Goal: Task Accomplishment & Management: Manage account settings

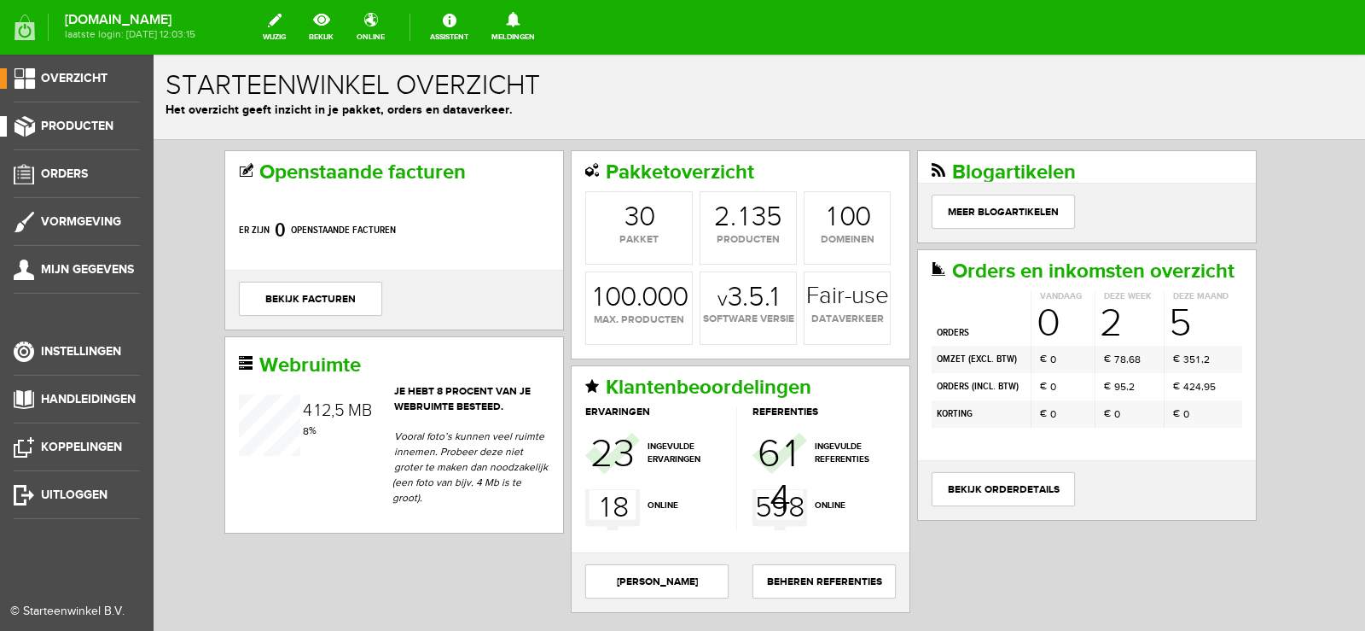
click at [84, 124] on span "Producten" at bounding box center [77, 126] width 73 height 15
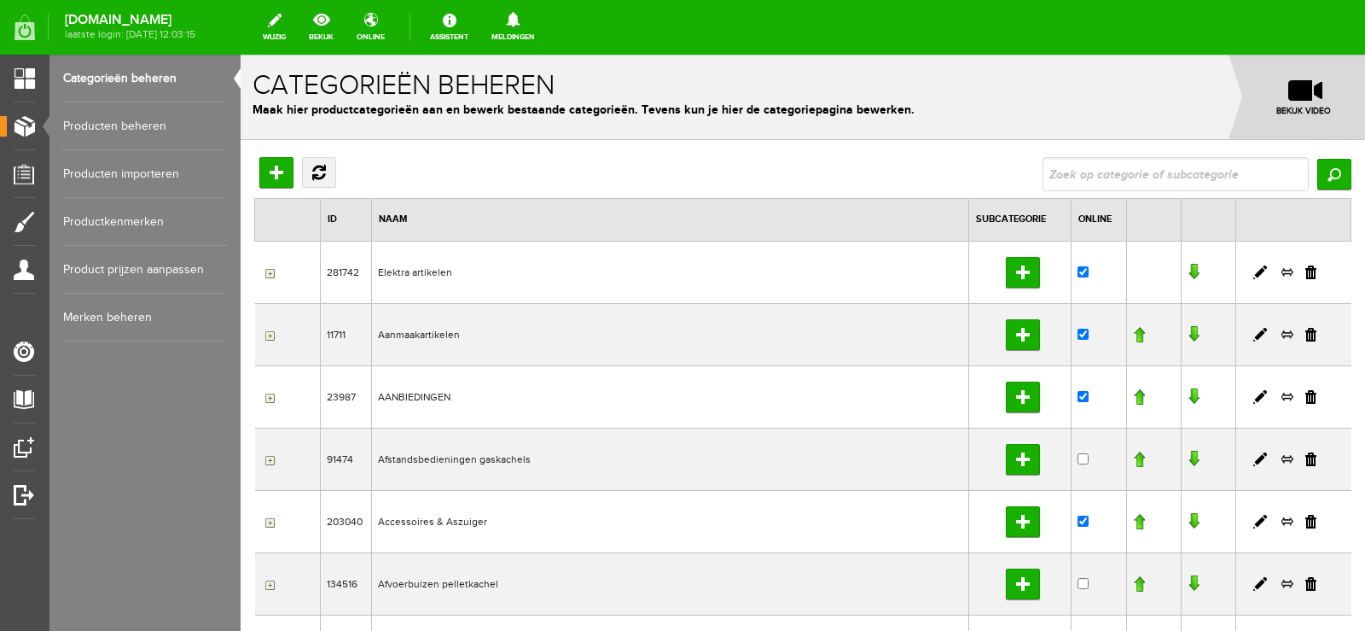
click at [422, 271] on td "Elektra artikelen" at bounding box center [670, 272] width 597 height 62
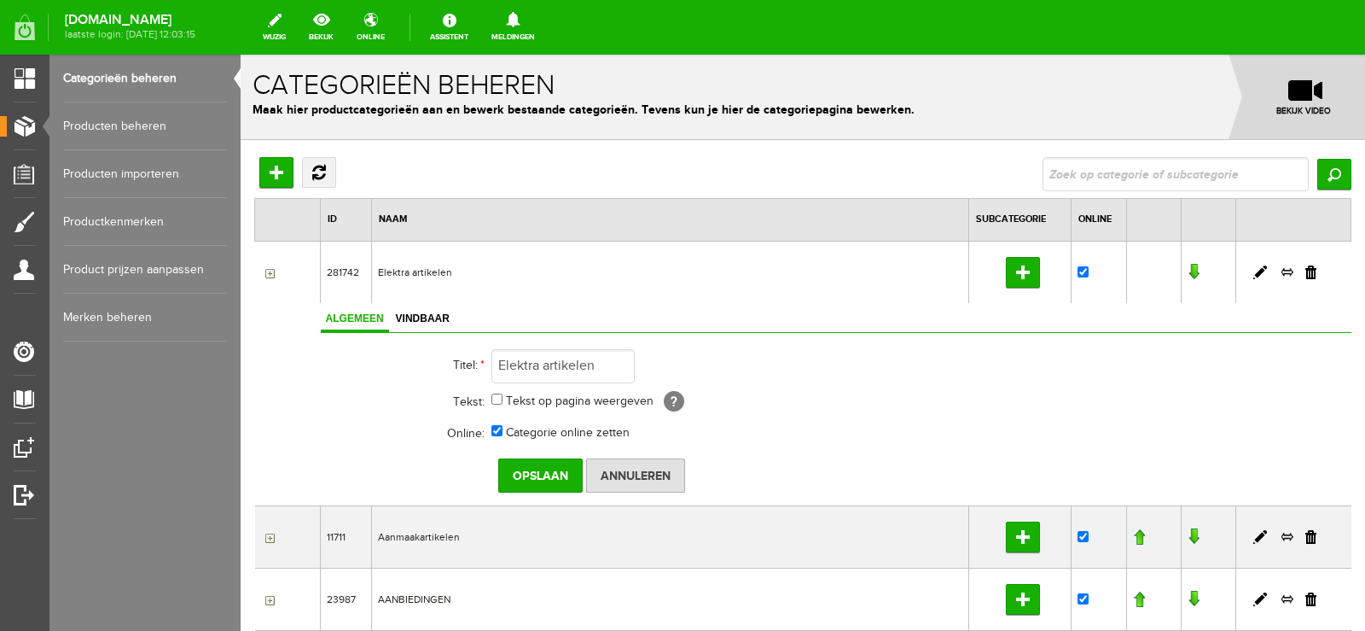
click at [117, 122] on link "Producten beheren" at bounding box center [145, 126] width 164 height 48
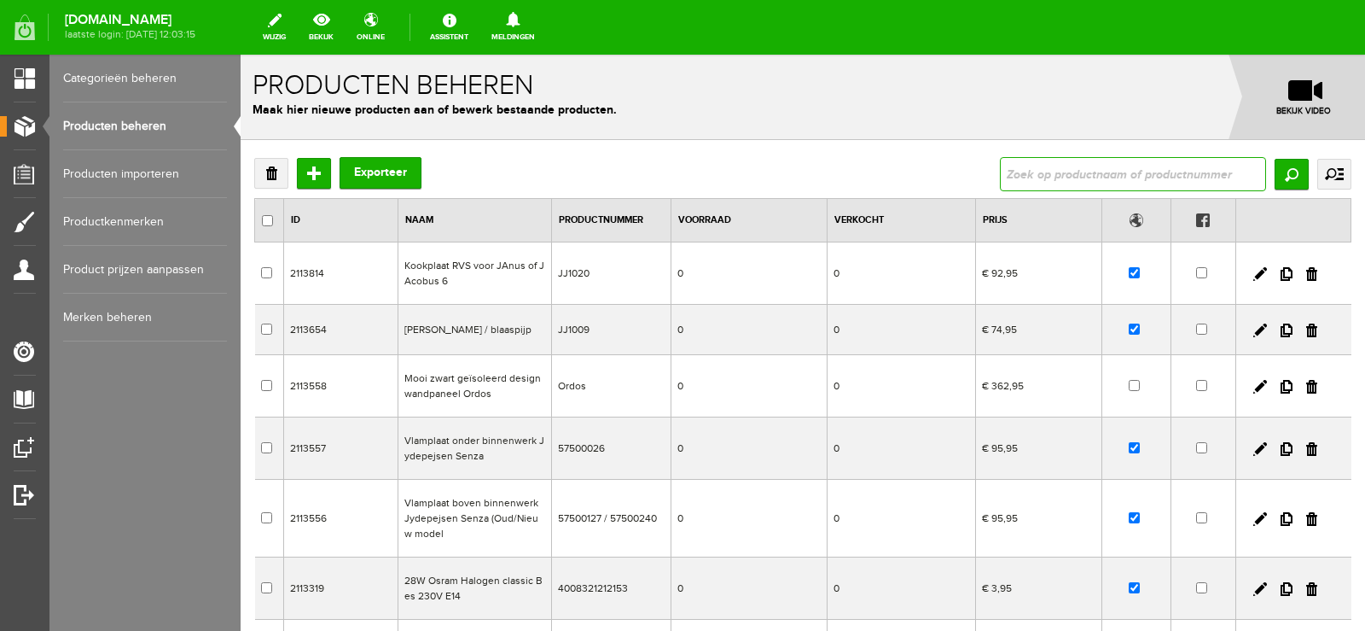
click at [1033, 169] on input "text" at bounding box center [1133, 174] width 266 height 34
type input "trekschakelaar"
click at [1277, 165] on input "Zoeken" at bounding box center [1292, 174] width 34 height 31
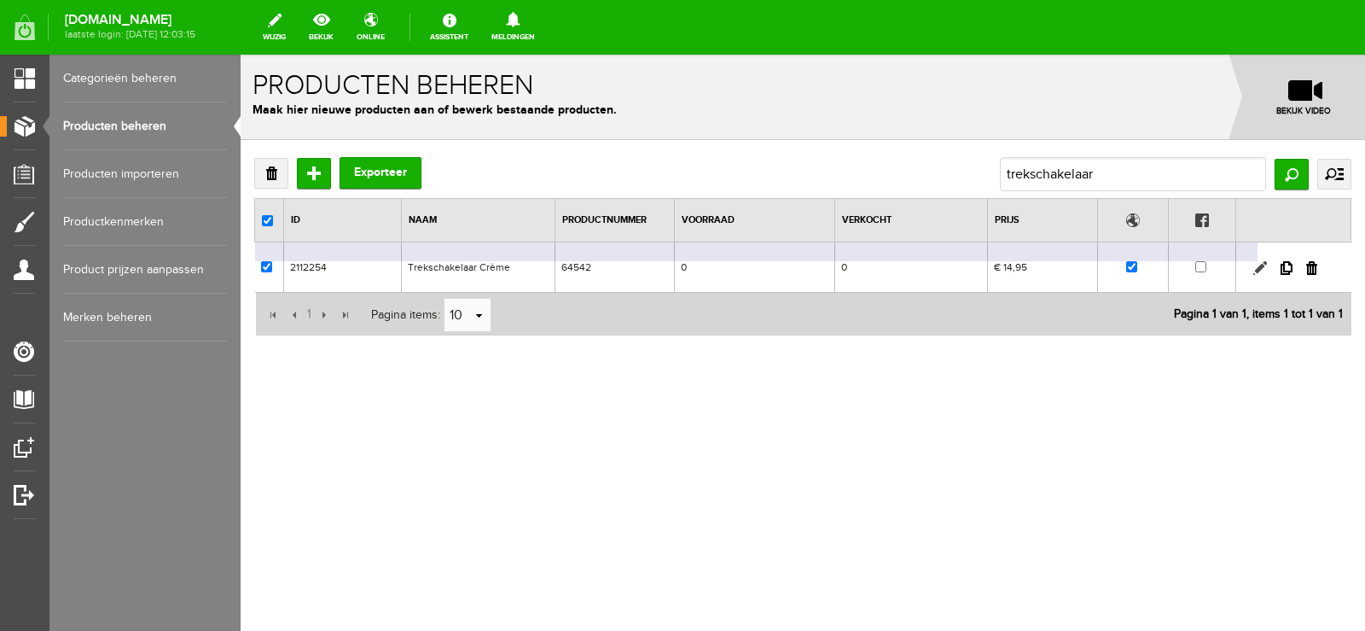
click at [1262, 265] on link at bounding box center [1261, 268] width 14 height 14
checkbox input "true"
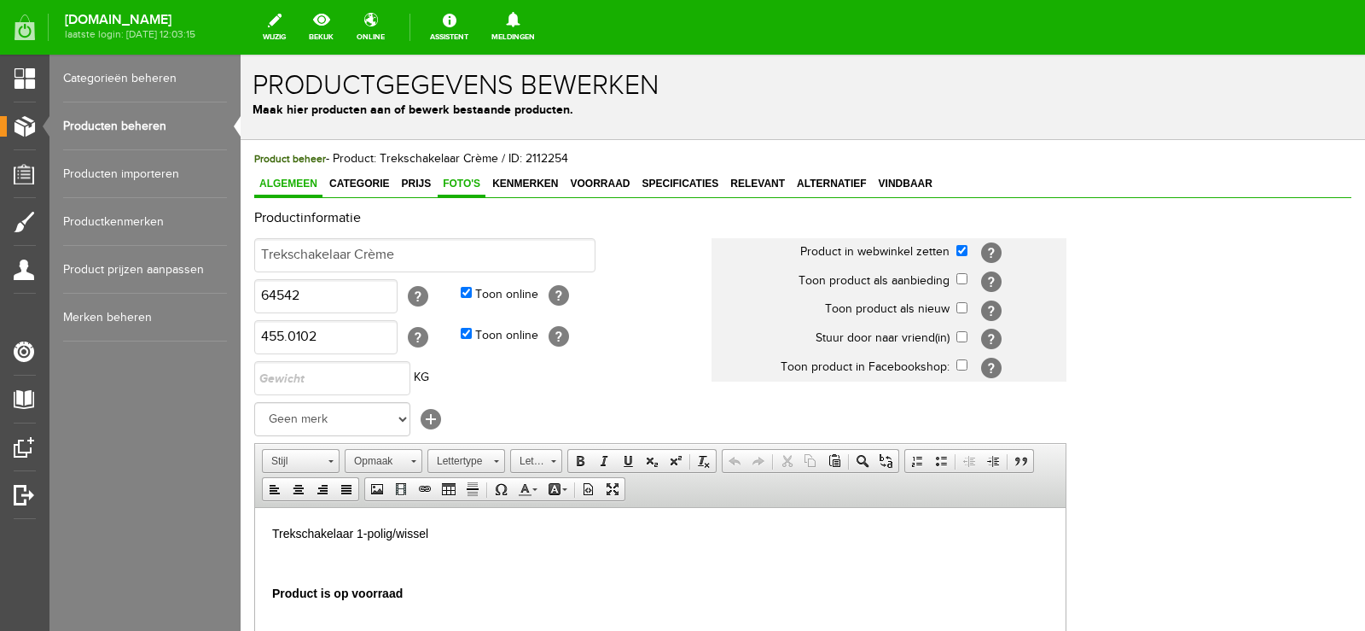
click at [465, 183] on span "Foto's" at bounding box center [462, 184] width 48 height 12
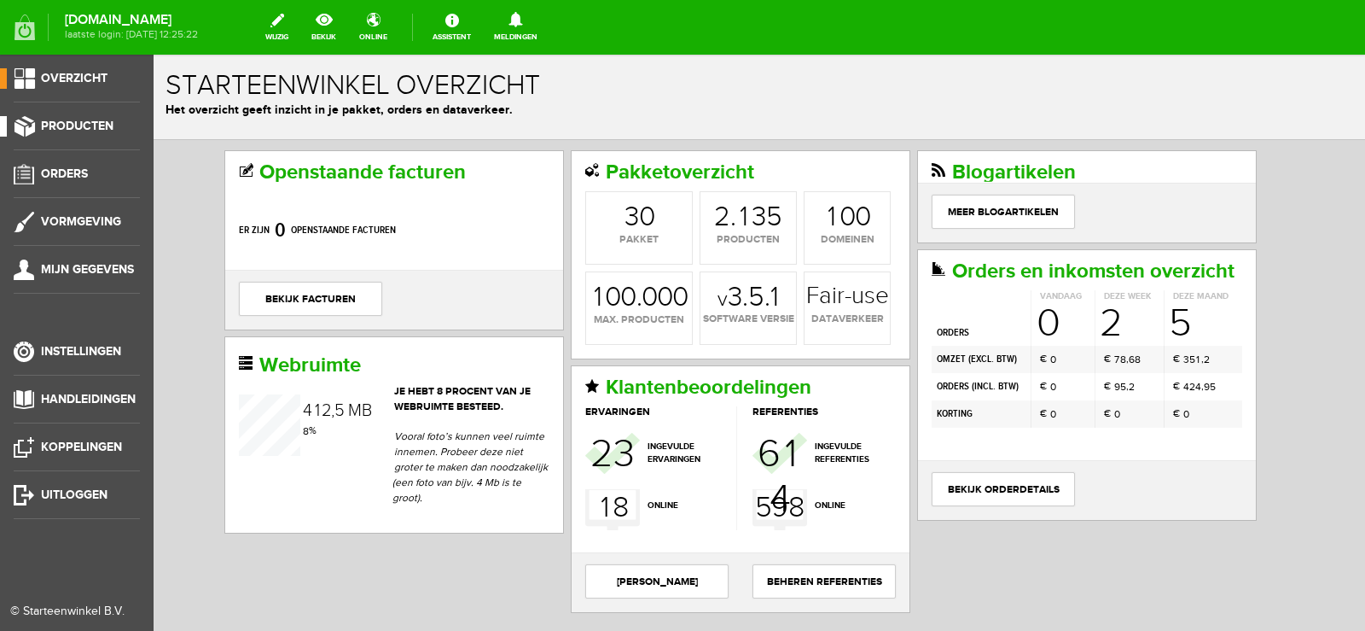
click at [64, 124] on span "Producten" at bounding box center [77, 126] width 73 height 15
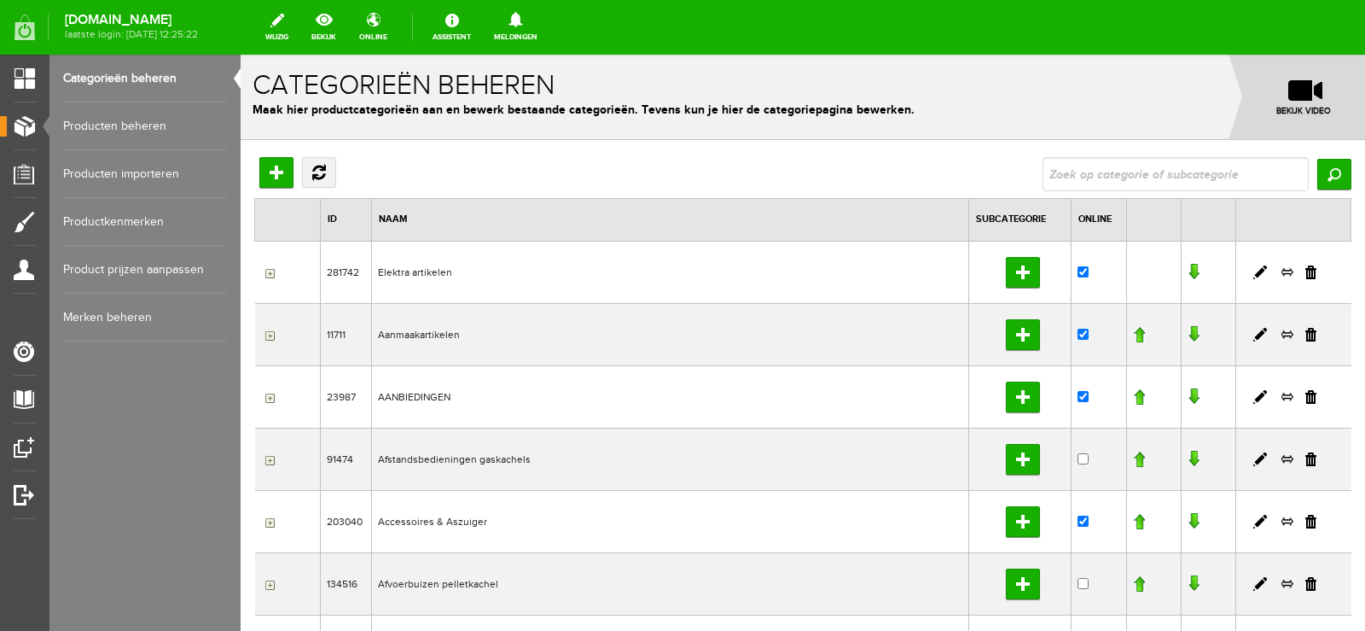
click at [123, 120] on link "Producten beheren" at bounding box center [145, 126] width 164 height 48
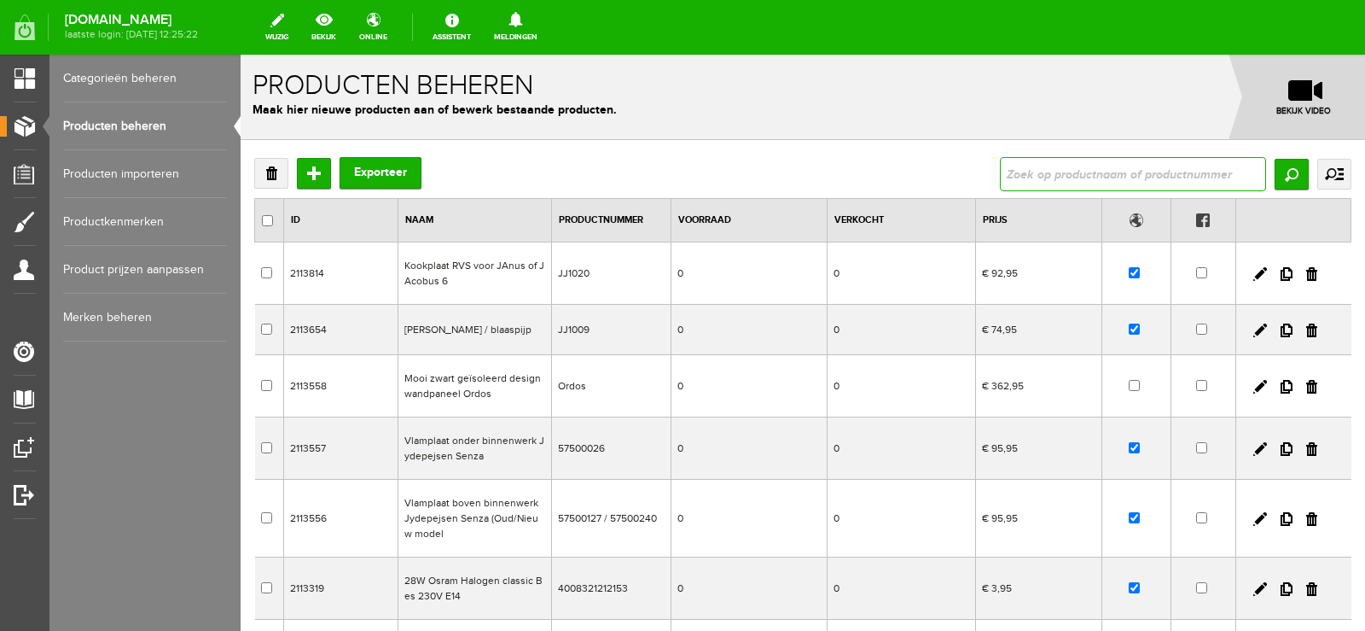
click at [1000, 172] on input "text" at bounding box center [1133, 174] width 266 height 34
type input "Band"
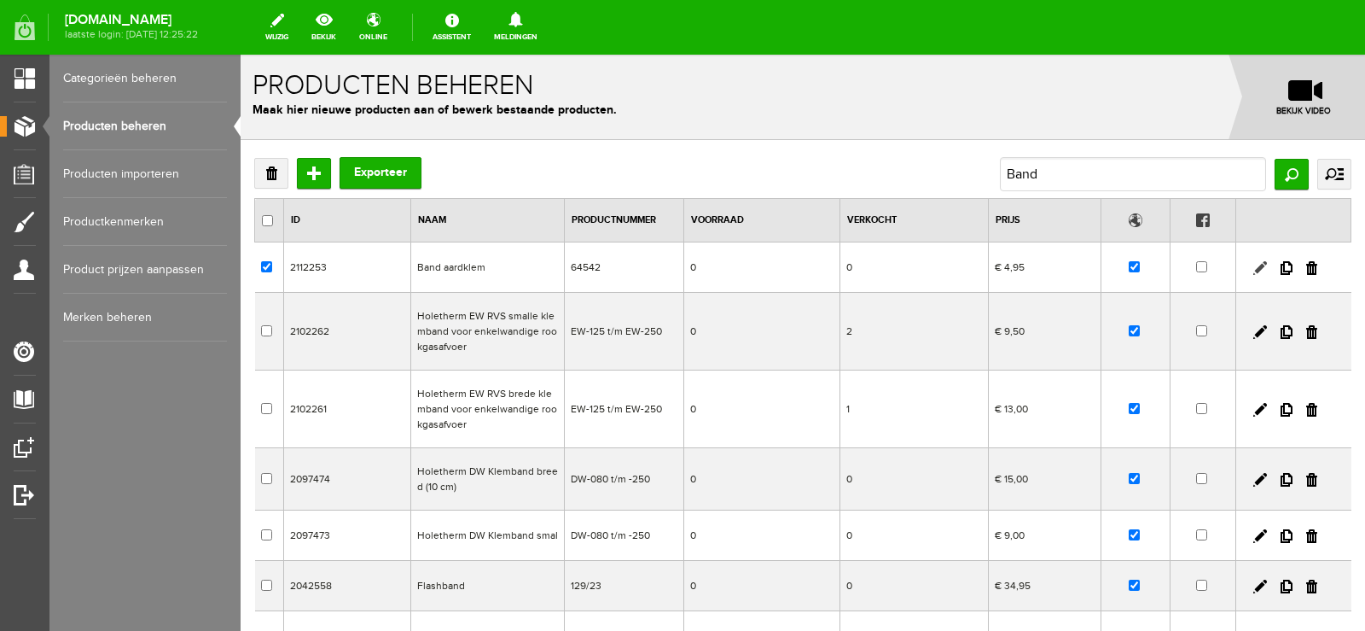
click at [1254, 265] on link at bounding box center [1261, 268] width 14 height 14
checkbox input "true"
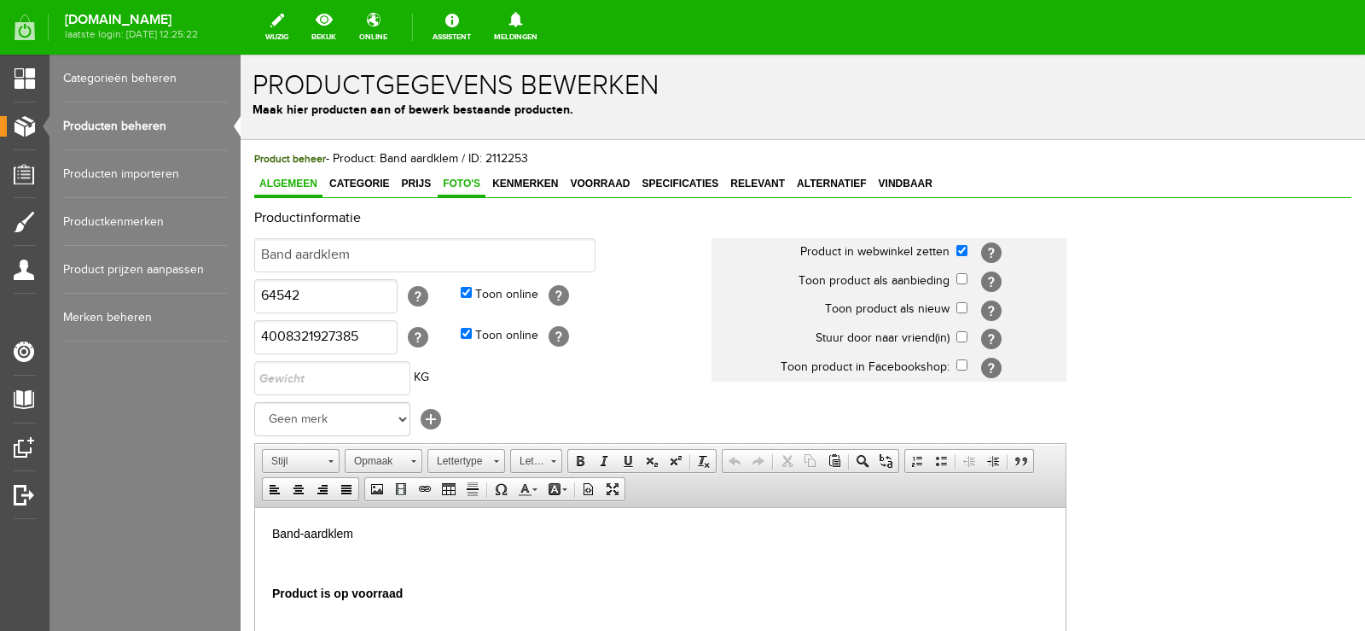
click at [461, 180] on span "Foto's" at bounding box center [462, 184] width 48 height 12
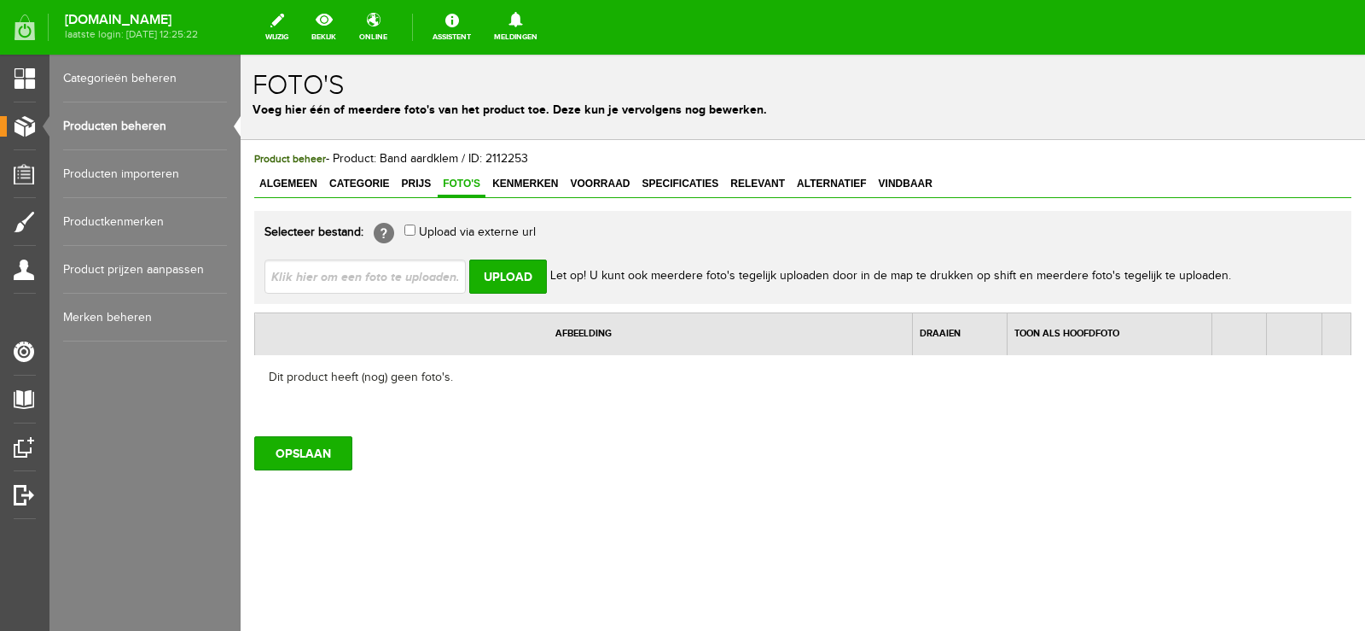
click at [394, 276] on input "file" at bounding box center [372, 275] width 215 height 32
type input "C:\fakepath\Aardklem.jpg"
type input "Aardklem.jpg"
click at [509, 275] on input "Upload" at bounding box center [508, 276] width 78 height 34
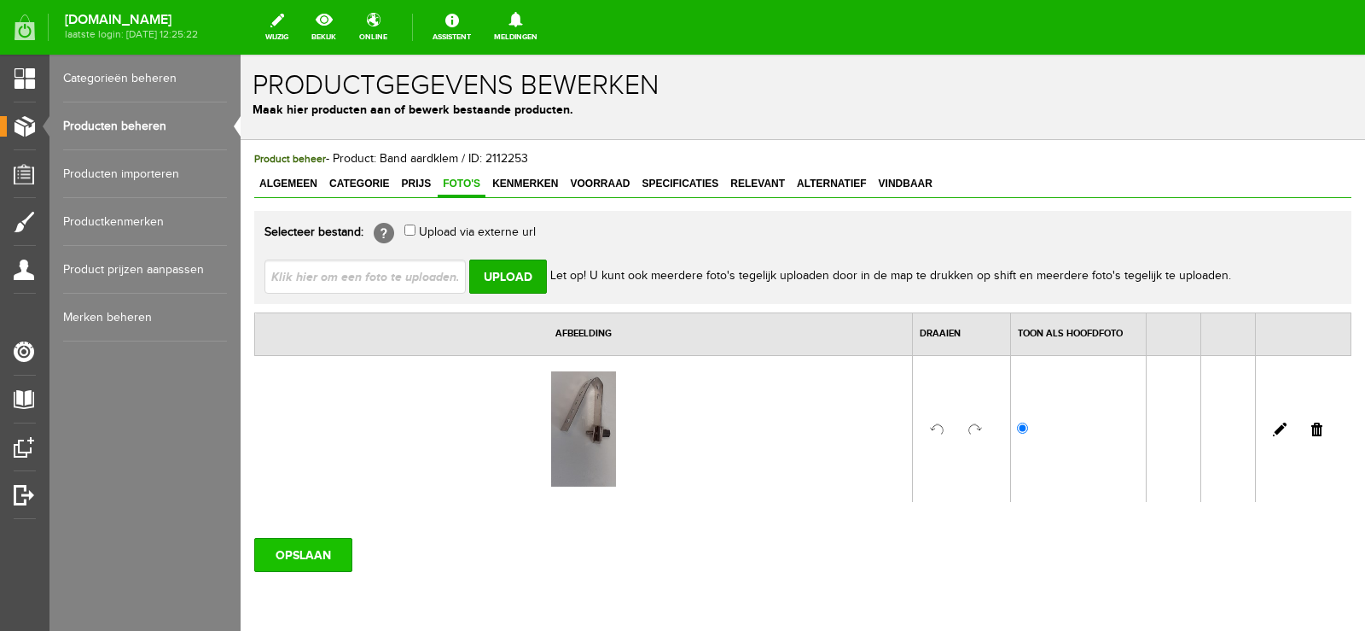
click at [290, 544] on input "OPSLAAN" at bounding box center [303, 555] width 98 height 34
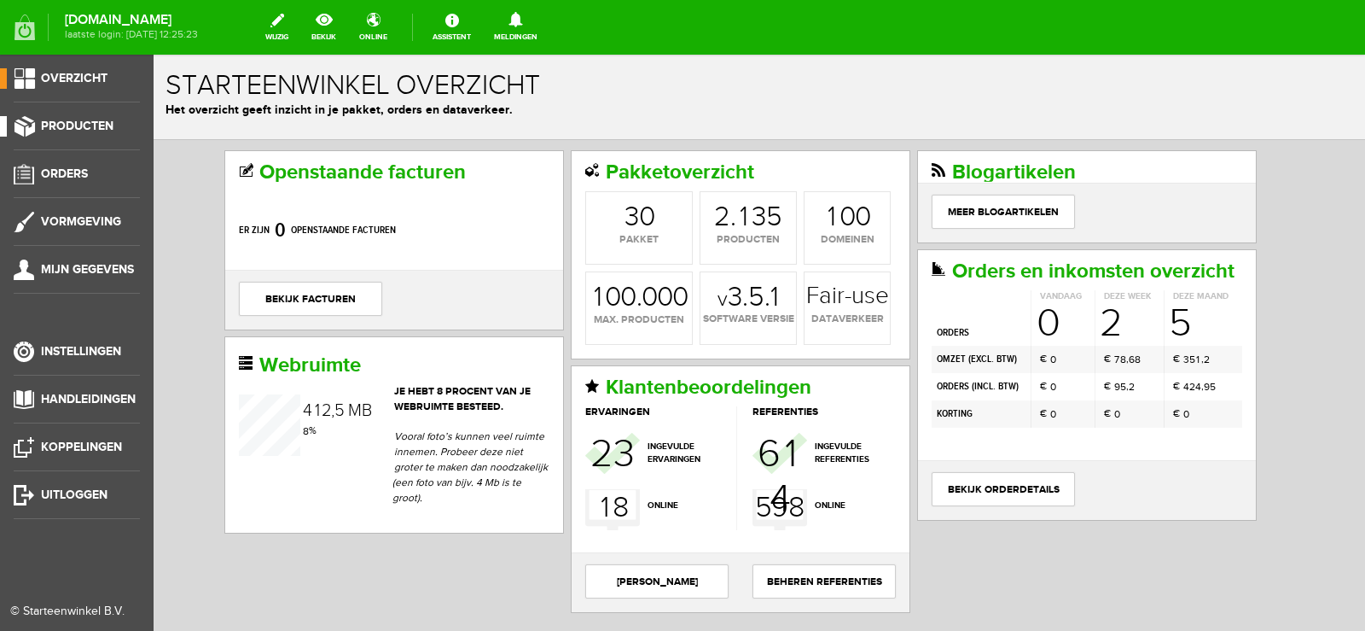
click at [67, 116] on link "Producten" at bounding box center [70, 126] width 140 height 20
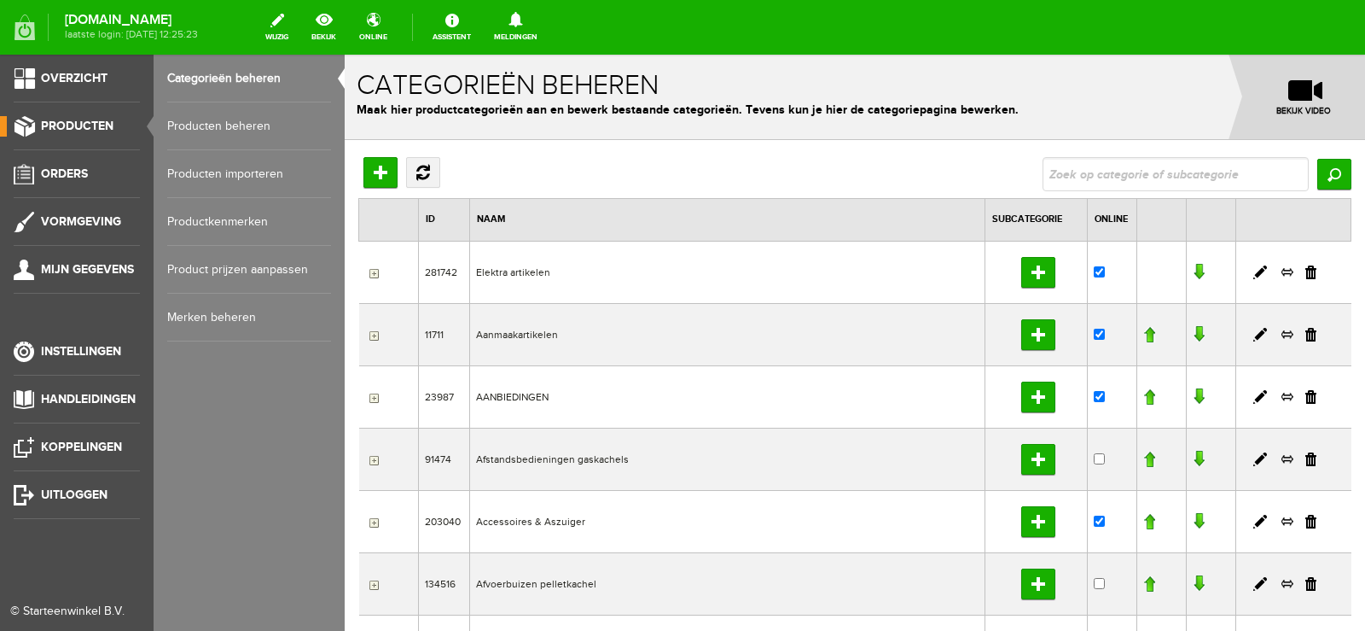
click at [247, 122] on link "Producten beheren" at bounding box center [249, 126] width 164 height 48
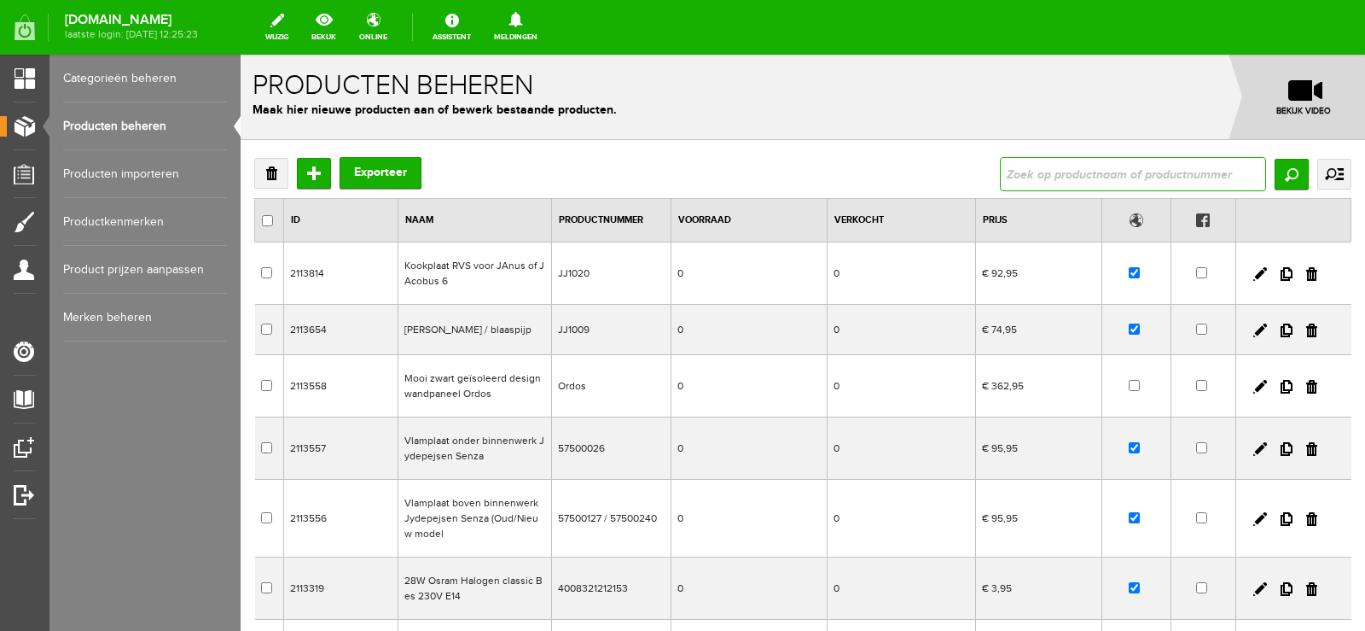
click at [1033, 170] on input "text" at bounding box center [1133, 174] width 266 height 34
type input "trekschakelaar"
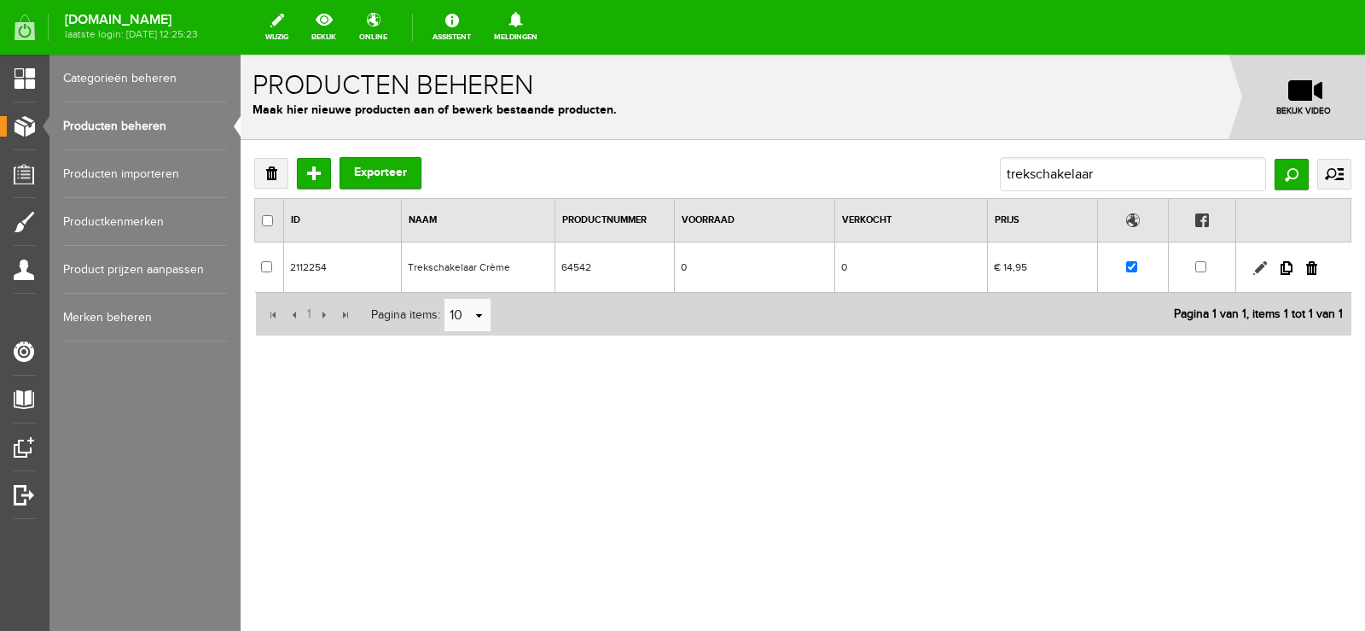
click at [1260, 262] on link at bounding box center [1261, 268] width 14 height 14
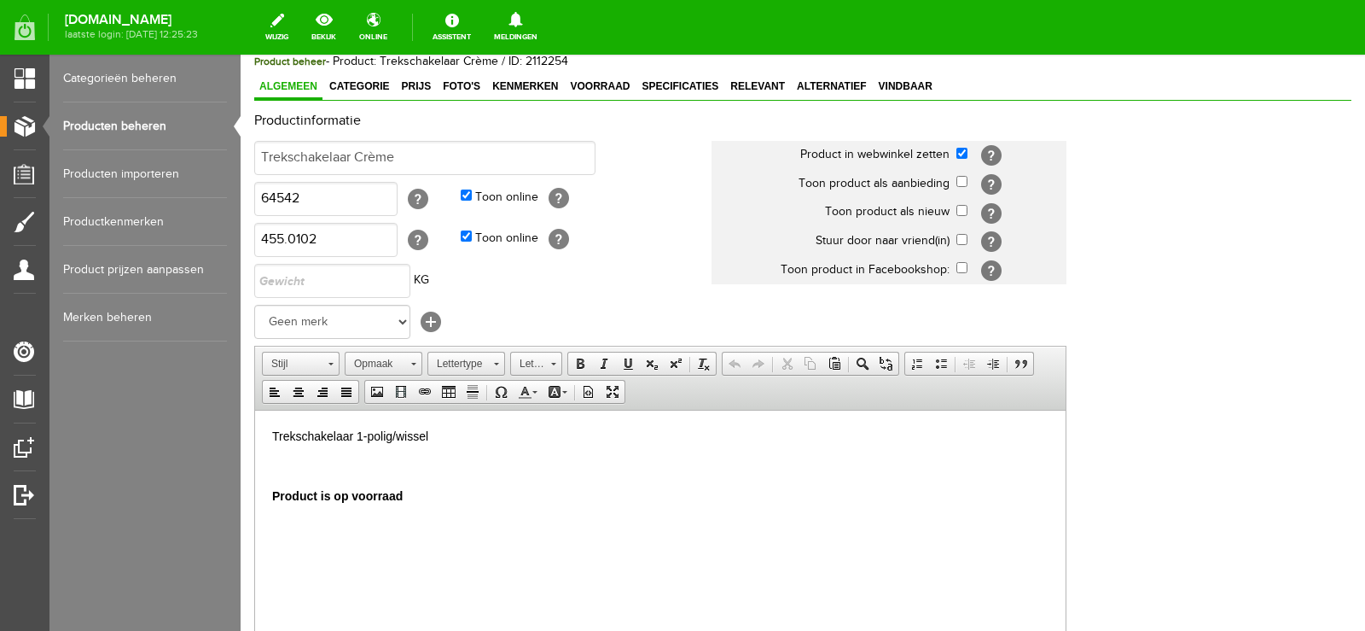
scroll to position [85, 0]
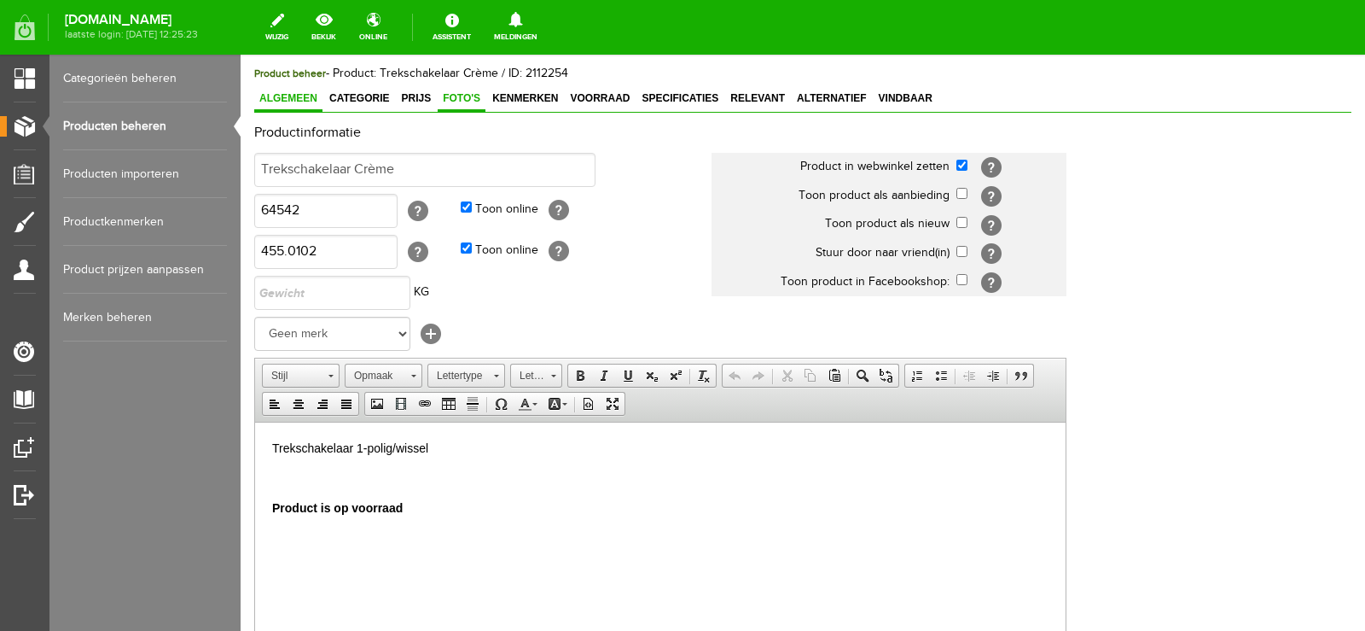
click at [462, 95] on span "Foto's" at bounding box center [462, 98] width 48 height 12
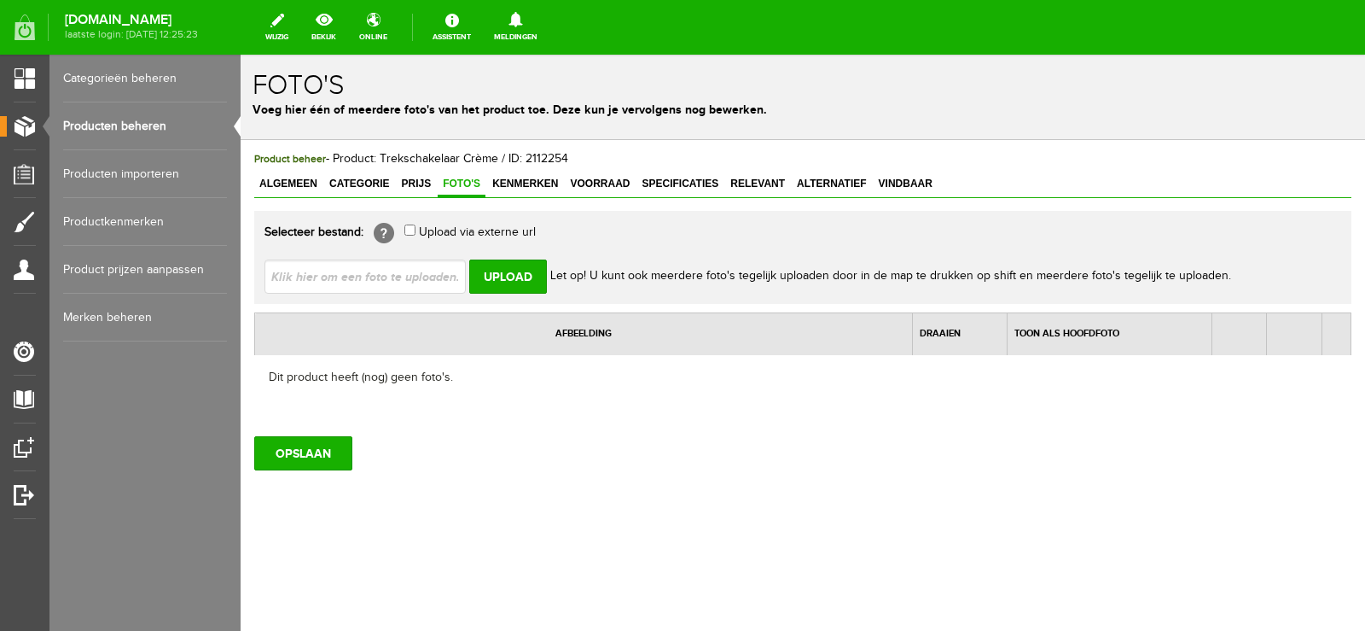
scroll to position [0, 0]
click at [352, 276] on input "file" at bounding box center [372, 275] width 215 height 32
type input "C:\fakepath\Trekschakelaar.jpg"
type input "Trekschakelaar.jpg"
click at [513, 271] on input "Upload" at bounding box center [508, 276] width 78 height 34
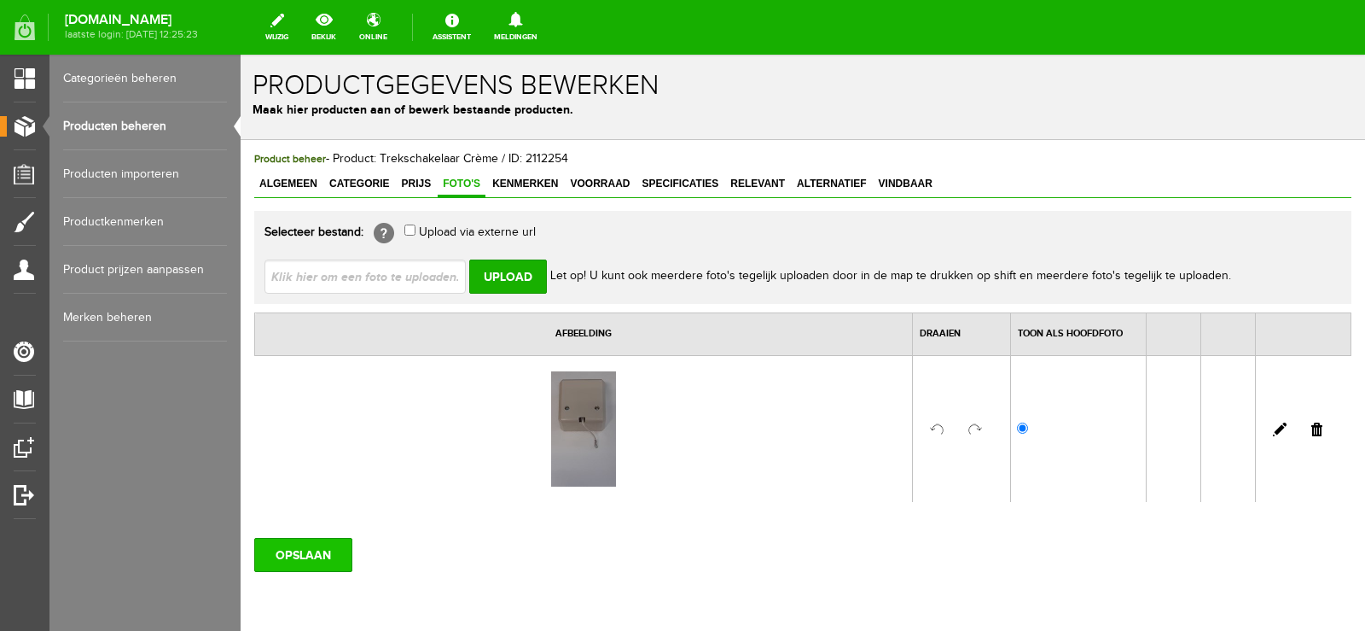
click at [302, 555] on input "OPSLAAN" at bounding box center [303, 555] width 98 height 34
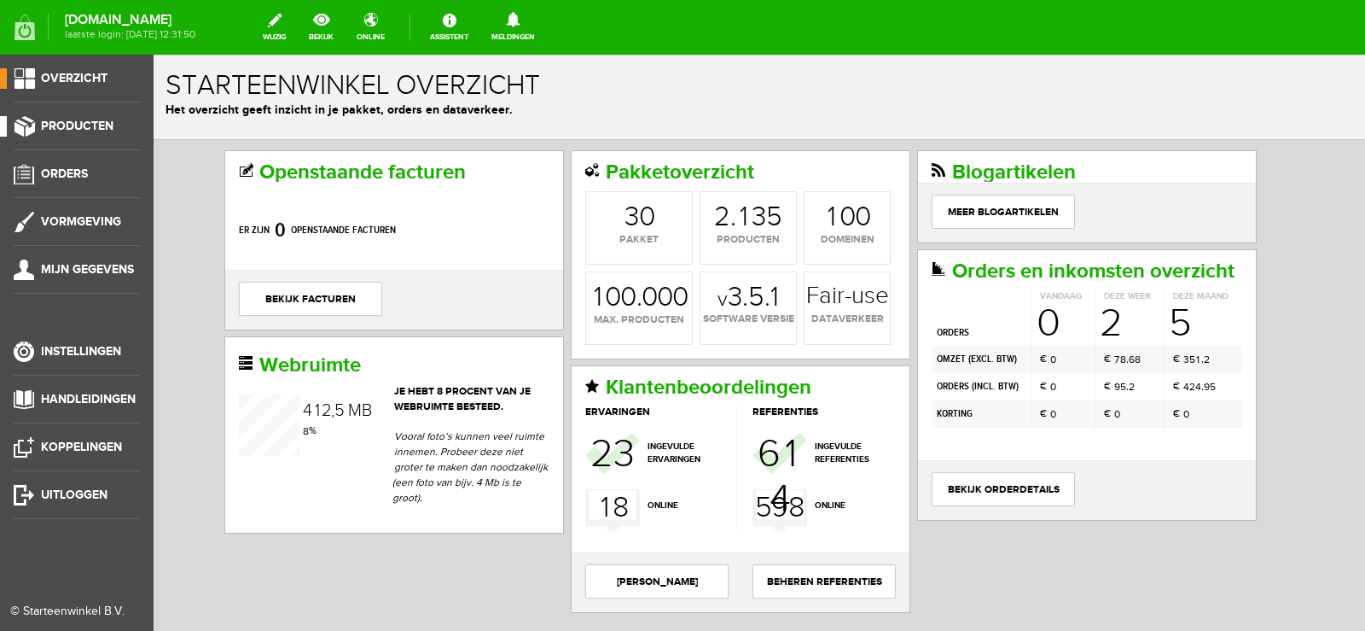
click at [83, 122] on span "Producten" at bounding box center [77, 126] width 73 height 15
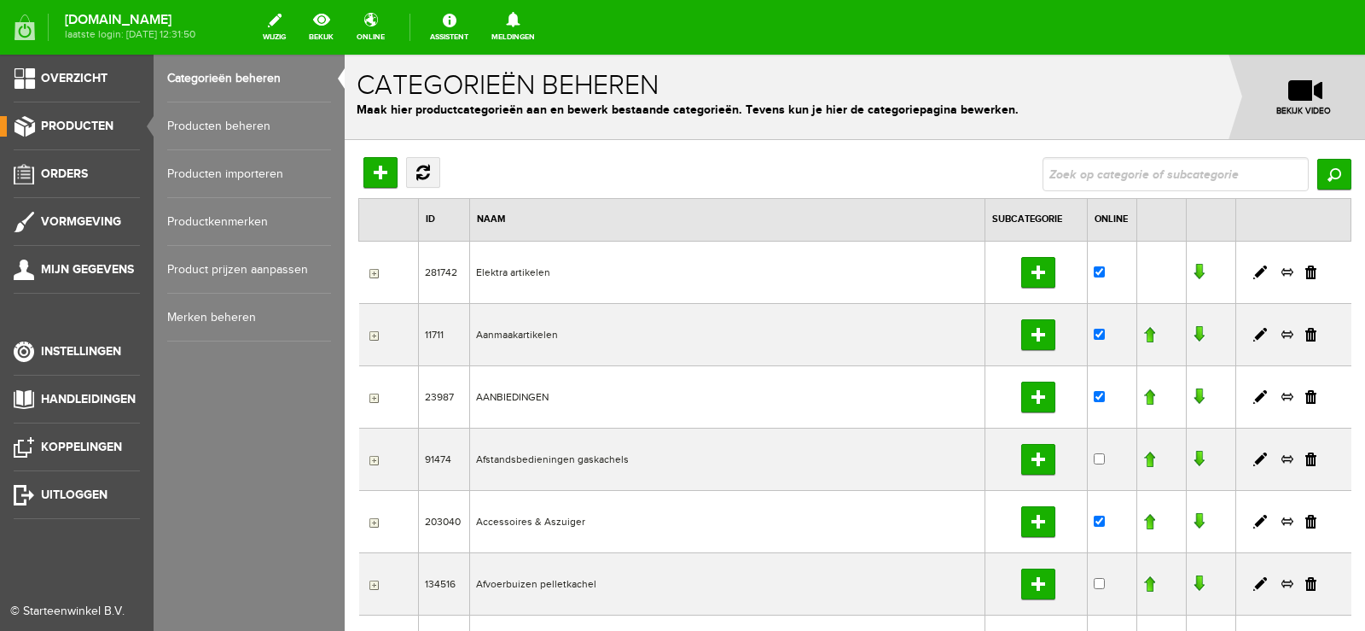
click at [234, 121] on link "Producten beheren" at bounding box center [249, 126] width 164 height 48
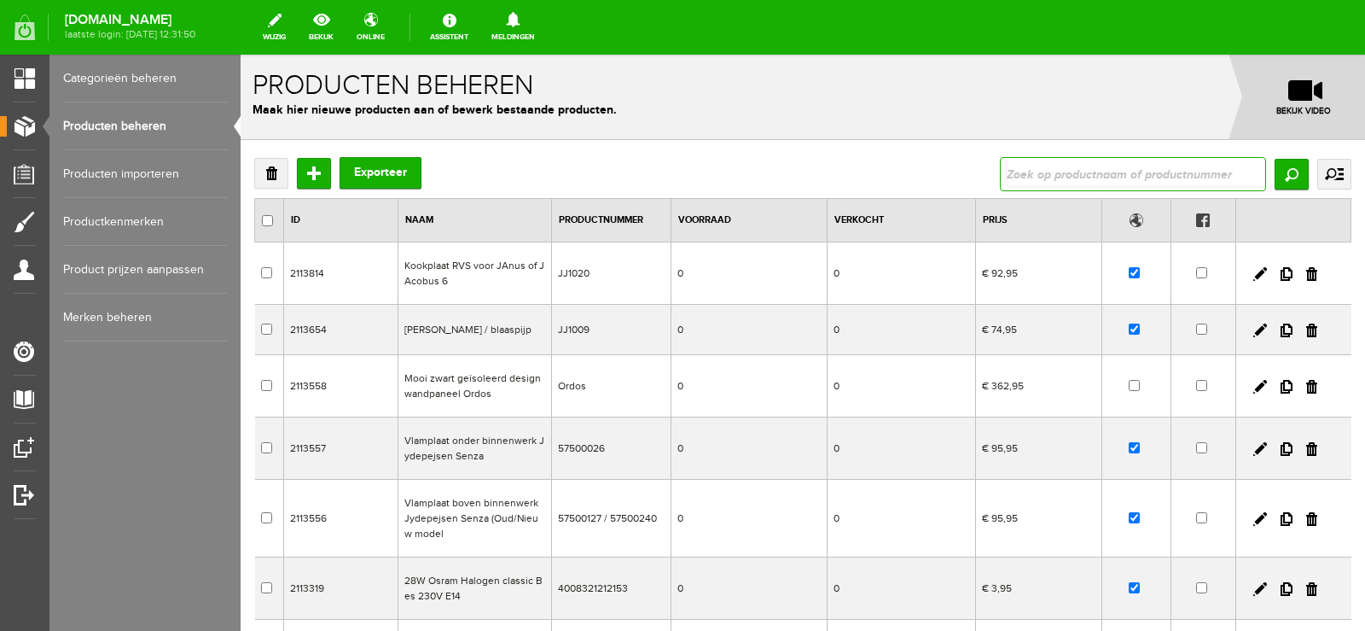
click at [1000, 168] on input "text" at bounding box center [1133, 174] width 266 height 34
type input "trekschakelaar"
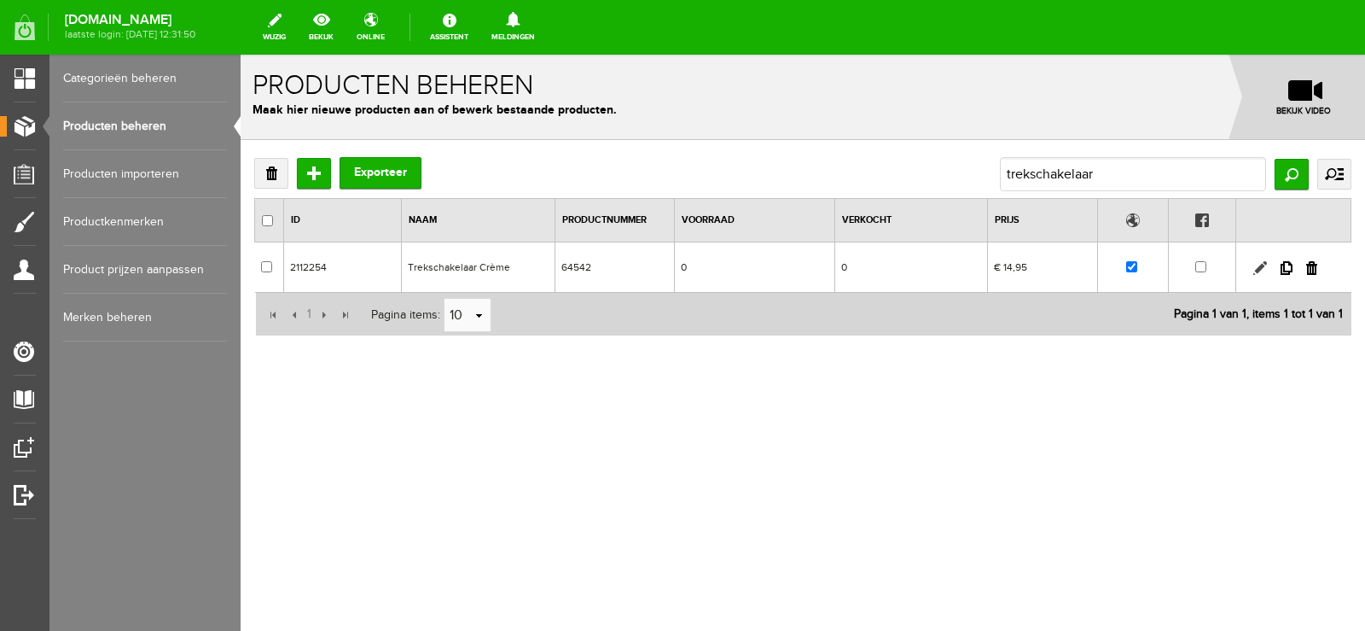
click at [1258, 266] on link at bounding box center [1261, 268] width 14 height 14
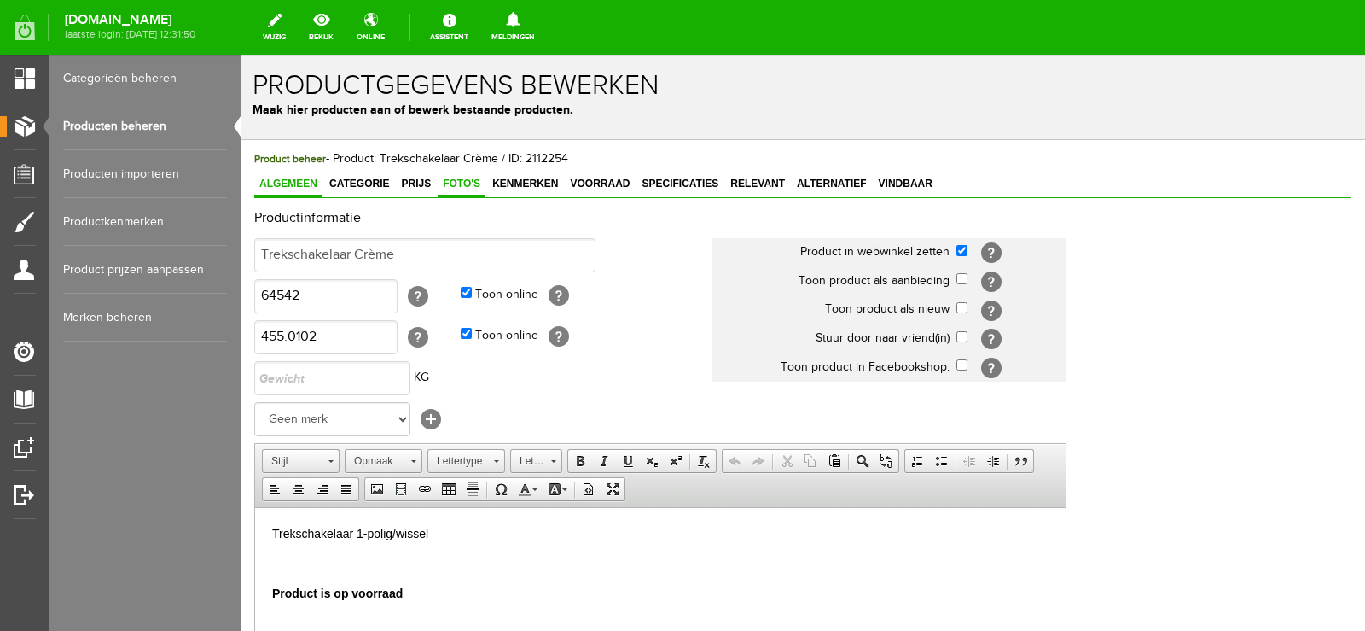
click at [463, 177] on link "Foto's" at bounding box center [462, 184] width 48 height 25
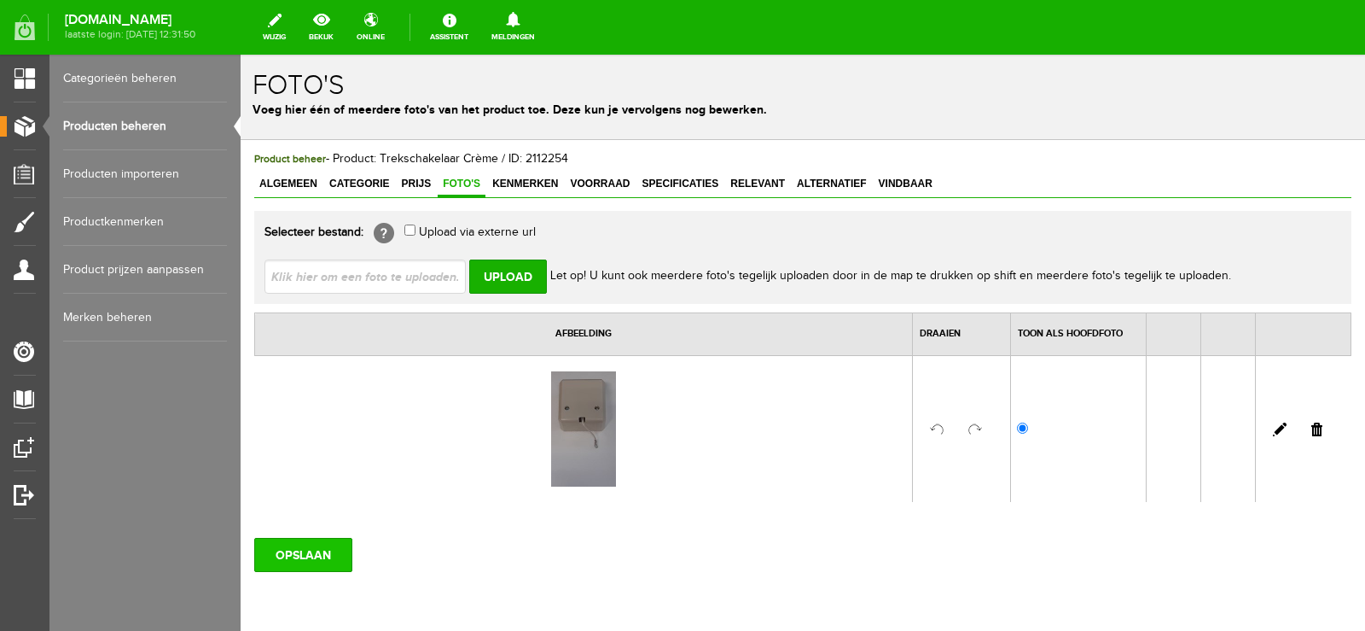
click at [309, 551] on input "OPSLAAN" at bounding box center [303, 555] width 98 height 34
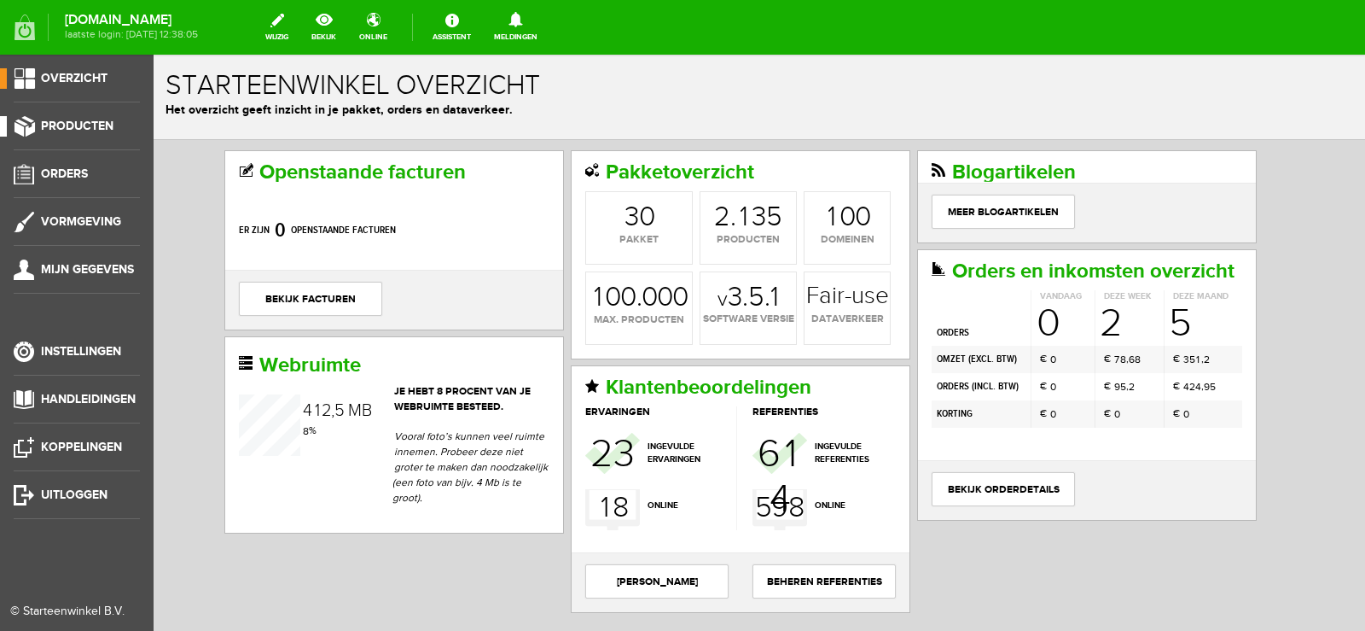
click at [75, 121] on span "Producten" at bounding box center [77, 126] width 73 height 15
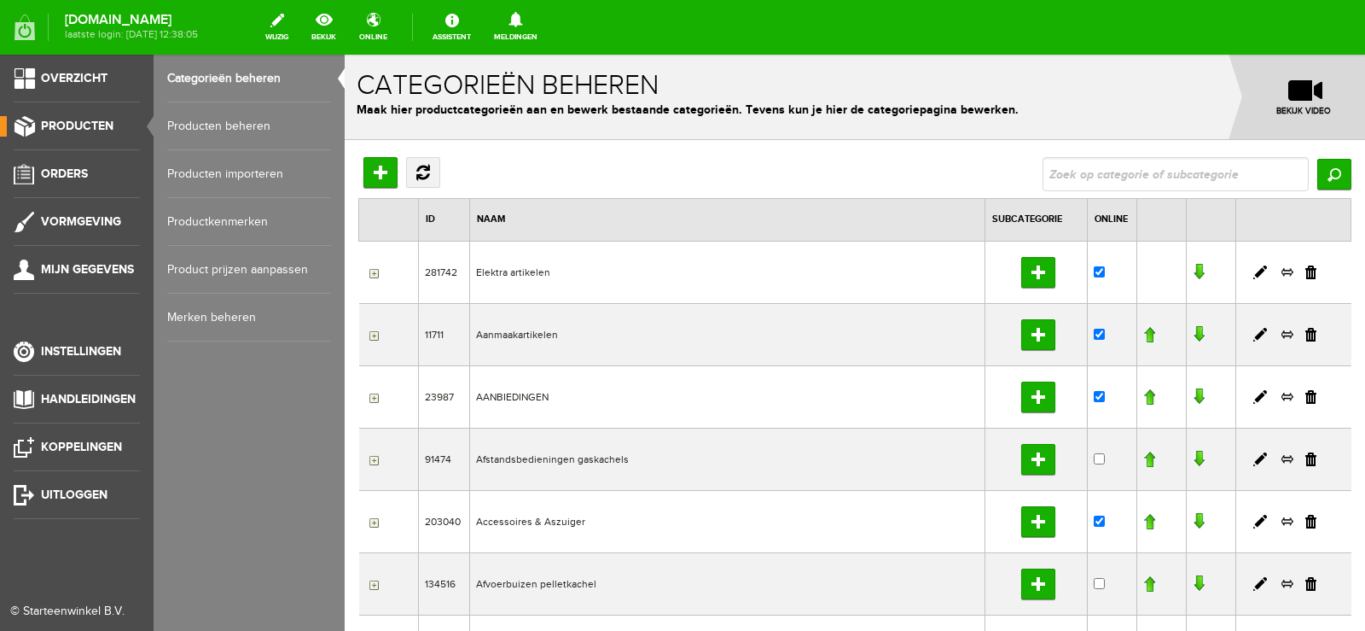
click at [222, 125] on link "Producten beheren" at bounding box center [249, 126] width 164 height 48
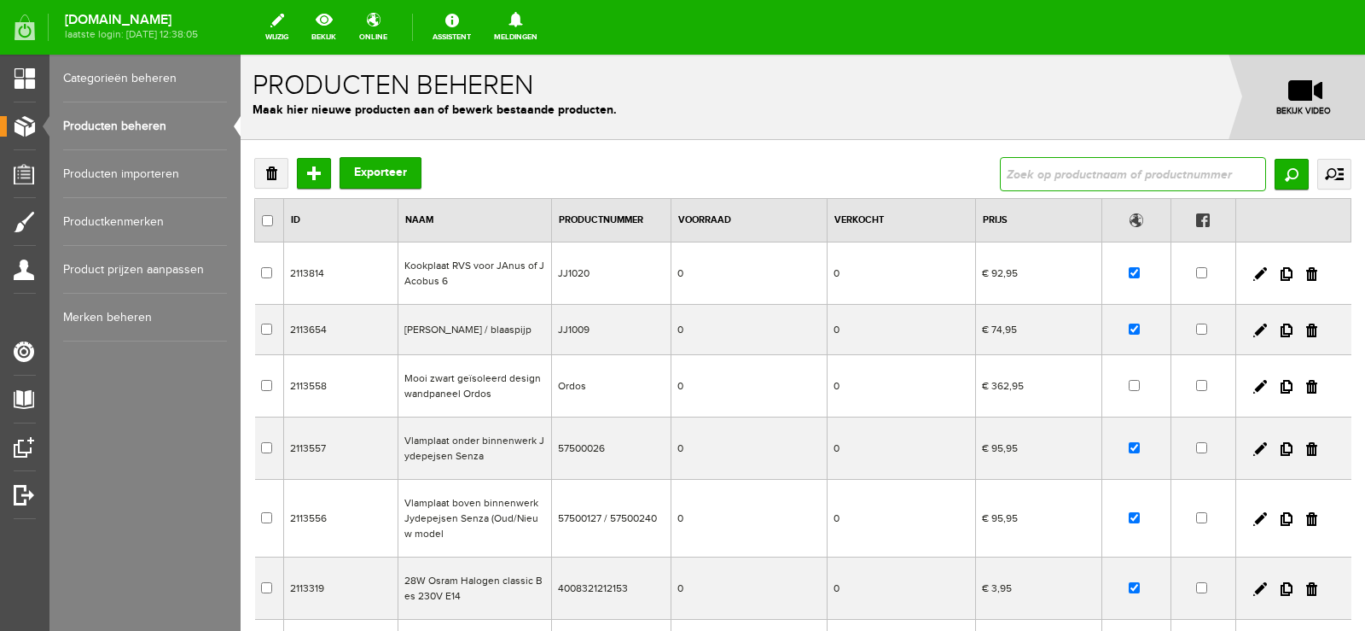
click at [1053, 176] on input "text" at bounding box center [1133, 174] width 266 height 34
type input "trekschakelaar"
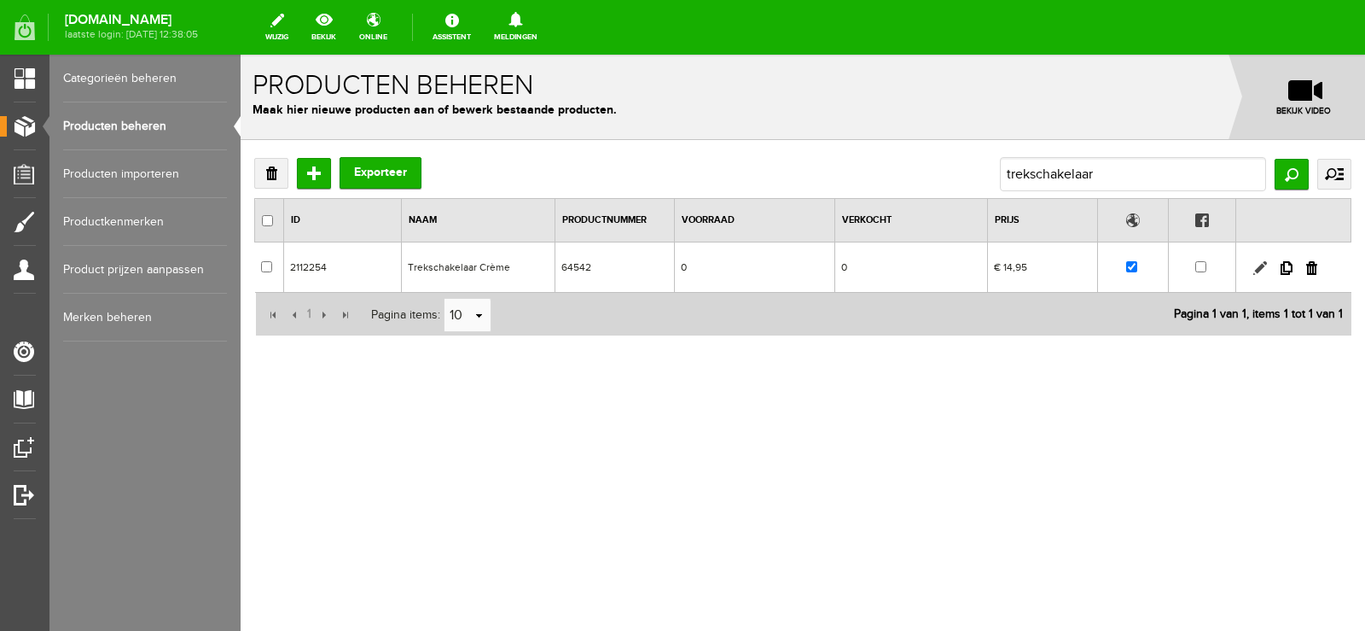
click at [1259, 265] on link at bounding box center [1261, 268] width 14 height 14
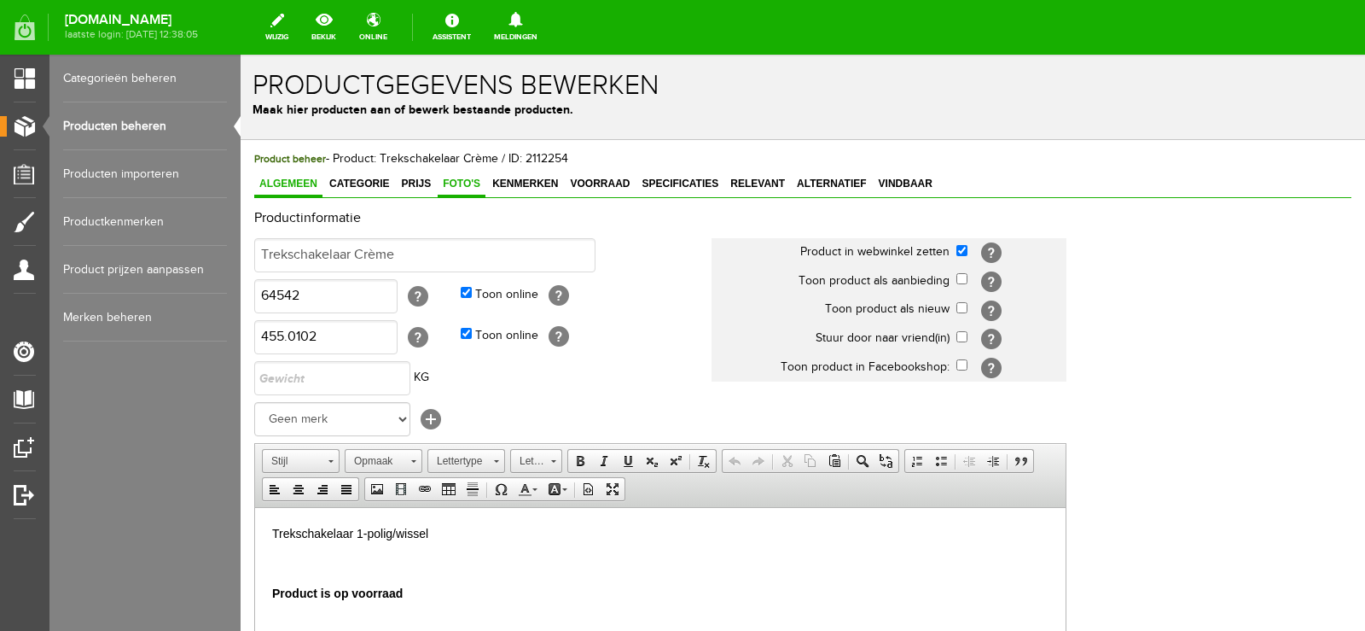
click at [470, 180] on span "Foto's" at bounding box center [462, 184] width 48 height 12
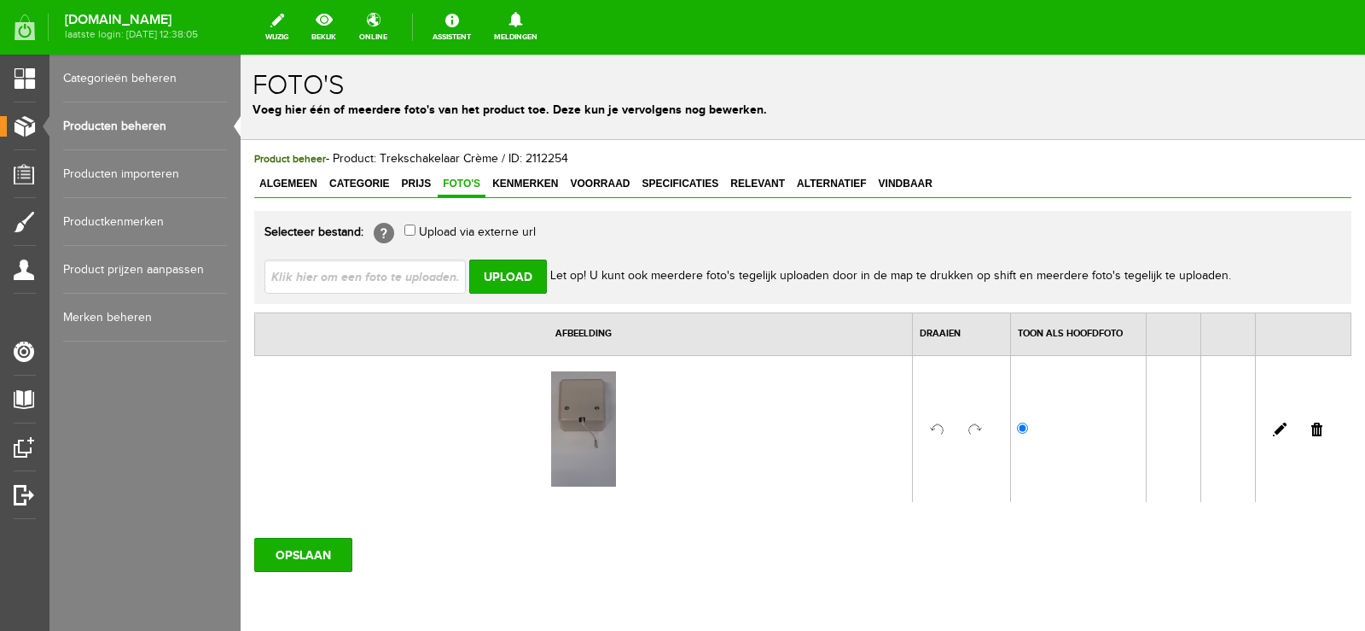
click at [573, 394] on img at bounding box center [583, 428] width 65 height 115
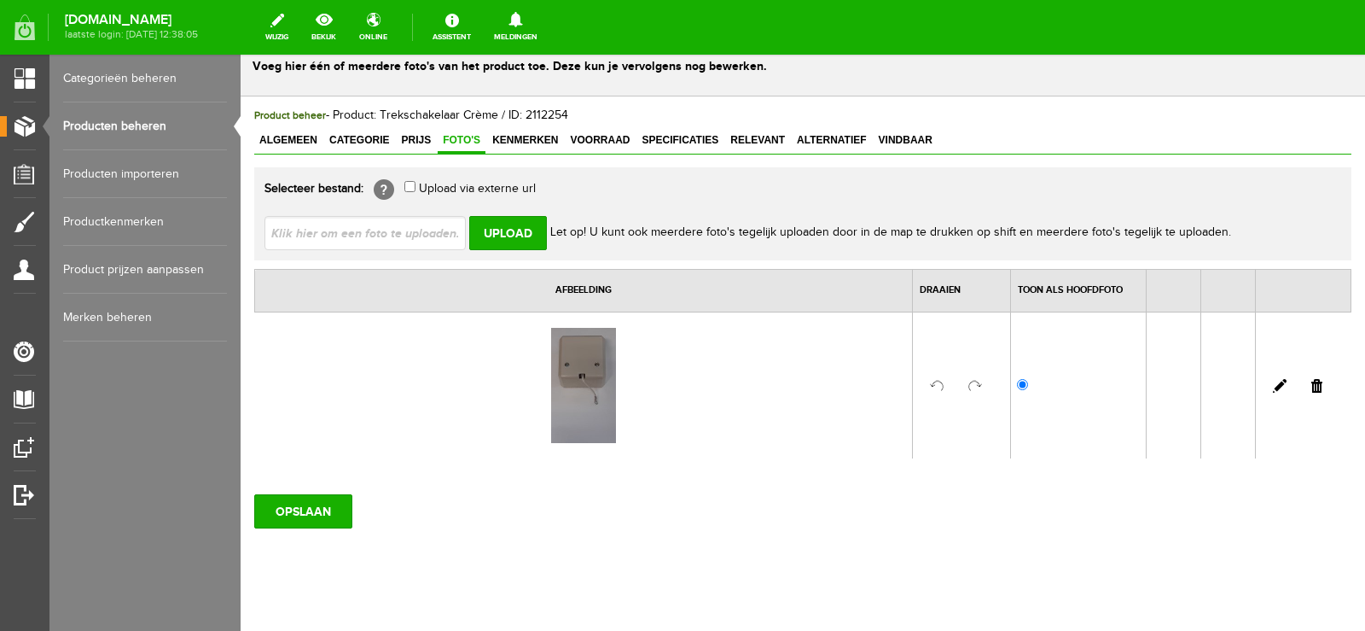
scroll to position [67, 0]
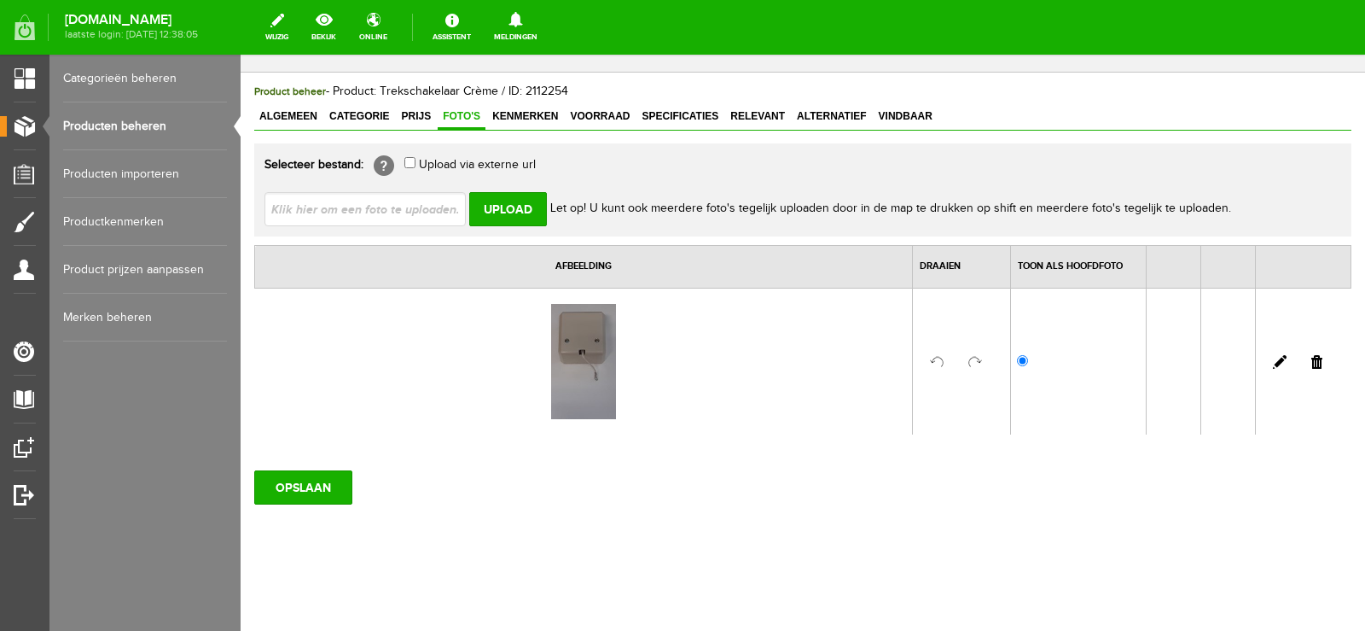
click at [573, 341] on img at bounding box center [583, 361] width 65 height 115
click at [404, 210] on input "file" at bounding box center [372, 208] width 215 height 32
type input "C:\fakepath\Trekschakelaar.jpg"
type input "Trekschakelaar.jpg"
click at [517, 206] on input "Upload" at bounding box center [508, 209] width 78 height 34
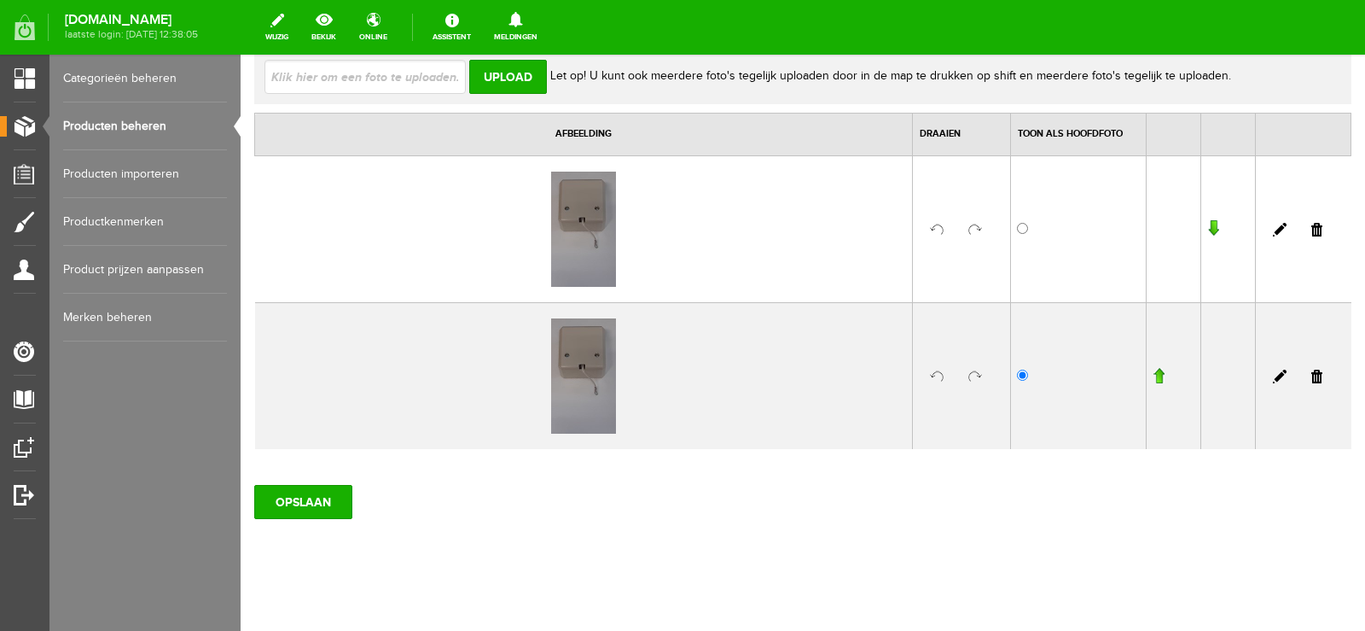
scroll to position [214, 0]
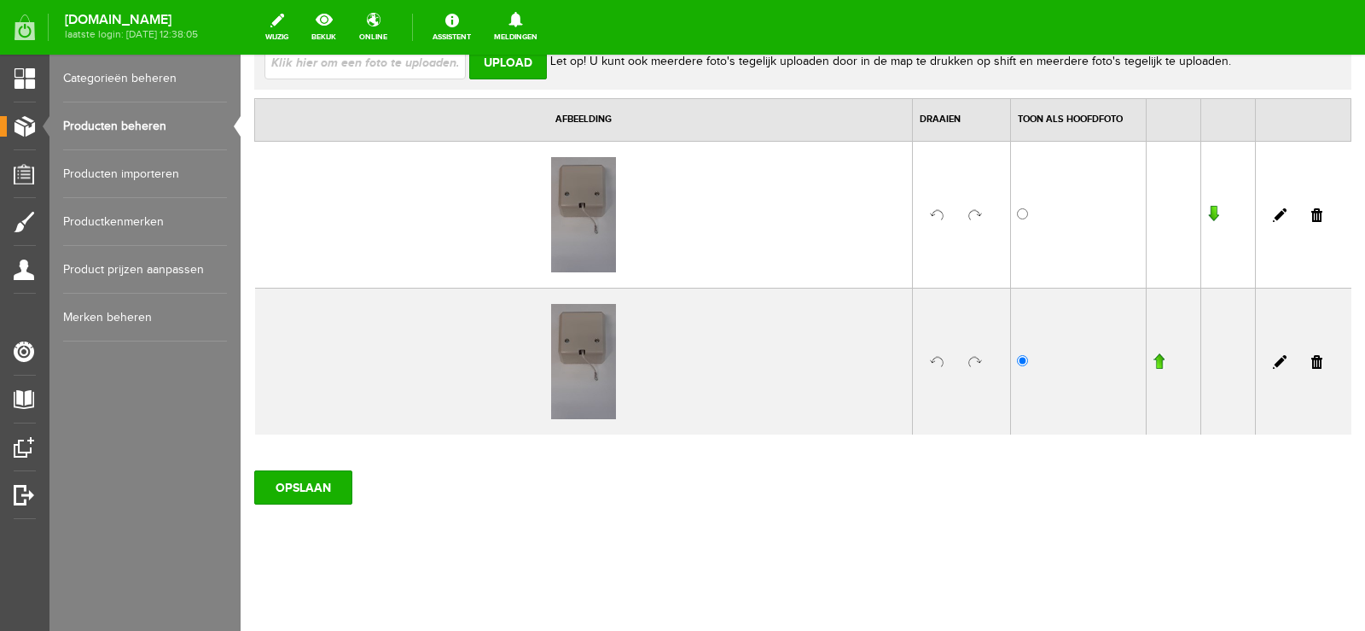
drag, startPoint x: 1303, startPoint y: 216, endPoint x: 724, endPoint y: 59, distance: 600.3
click at [1312, 216] on link at bounding box center [1317, 215] width 11 height 14
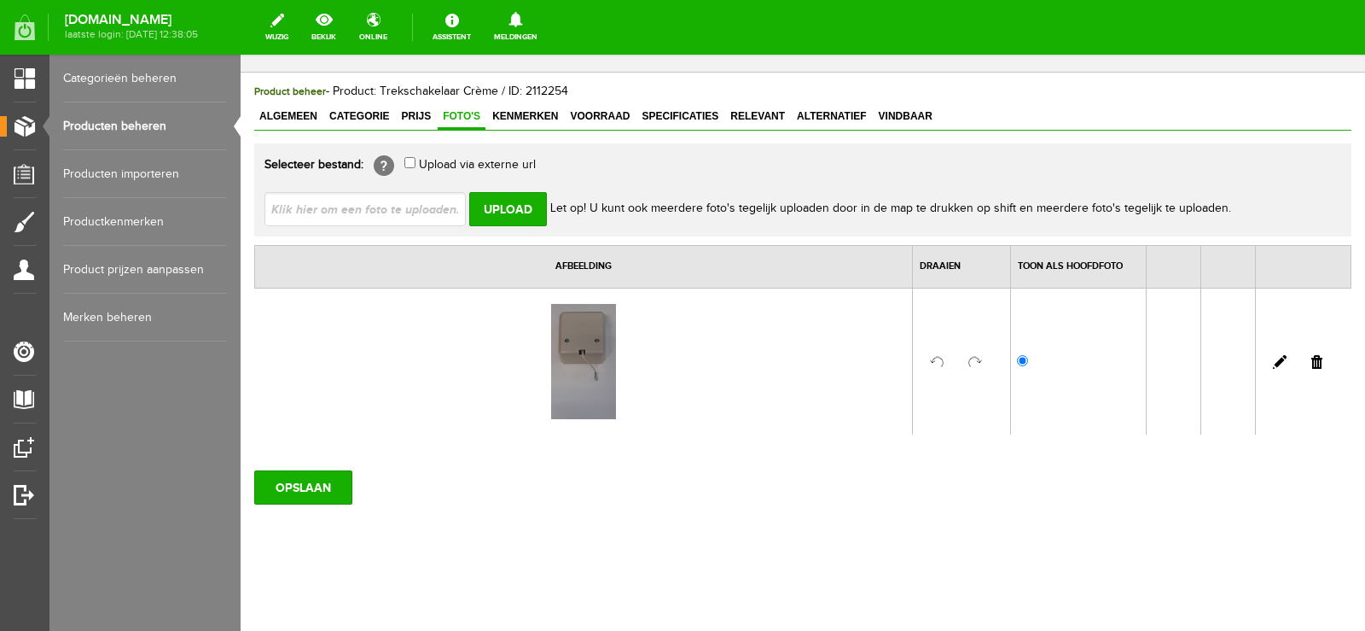
scroll to position [67, 0]
click at [295, 485] on input "OPSLAAN" at bounding box center [303, 487] width 98 height 34
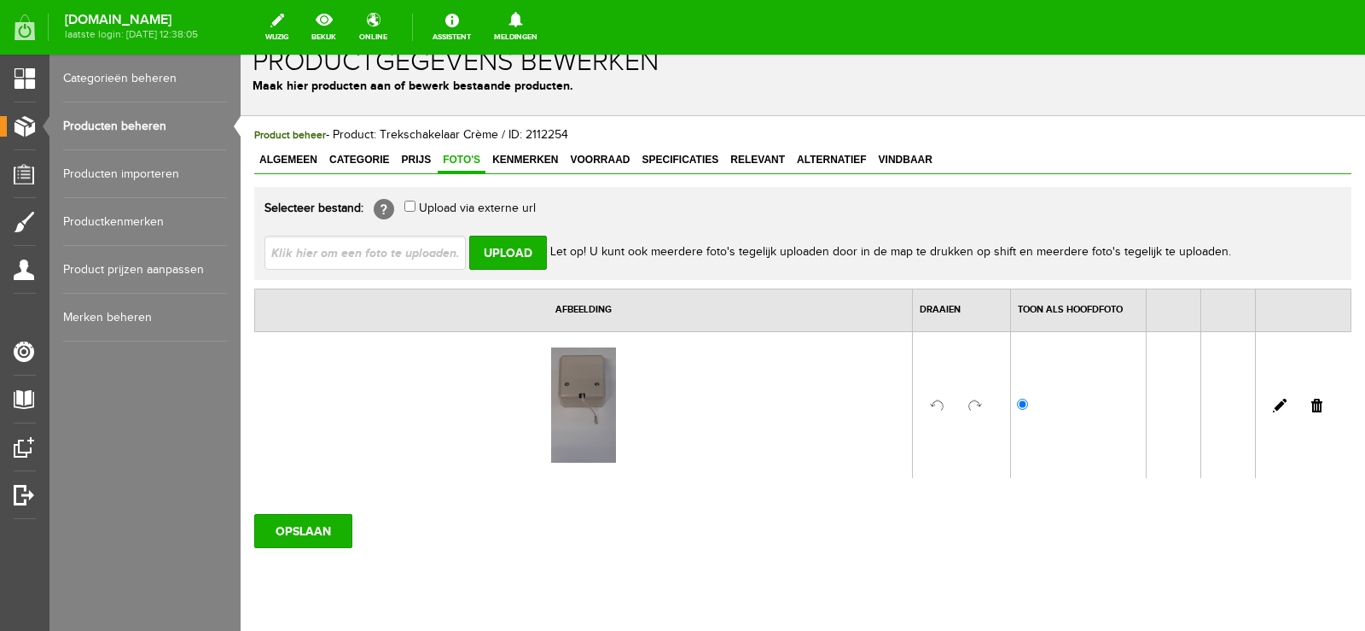
scroll to position [0, 0]
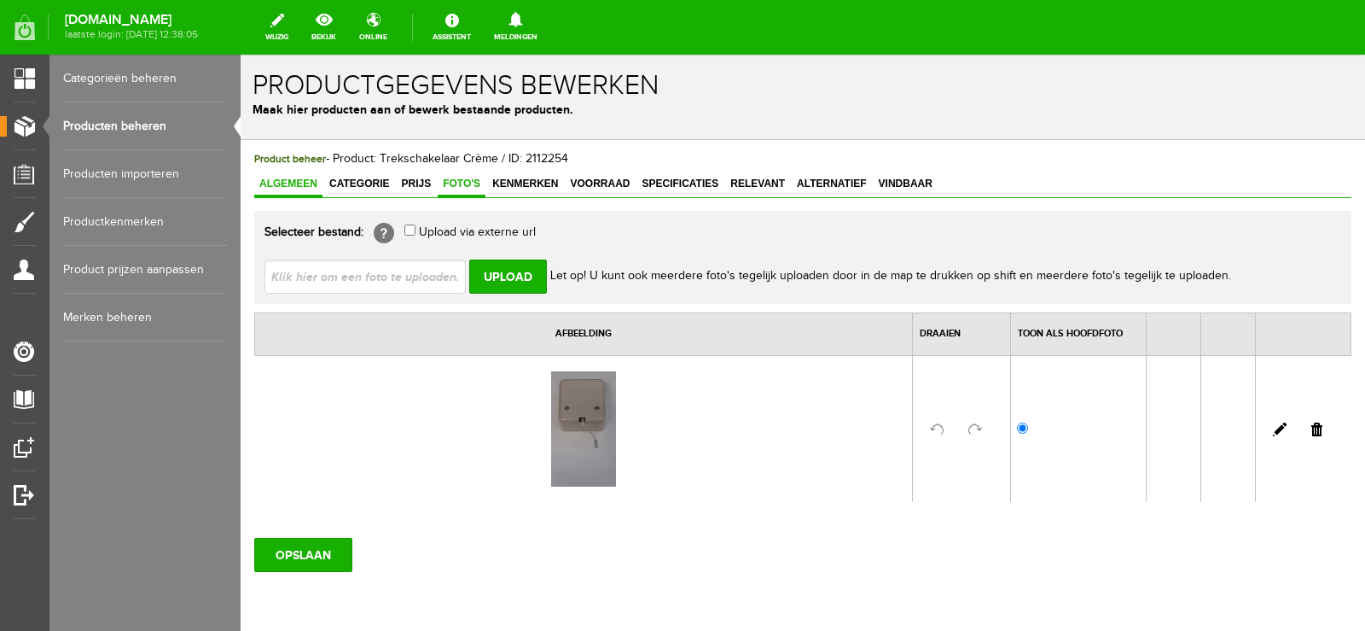
click at [277, 179] on span "Algemeen" at bounding box center [288, 184] width 68 height 12
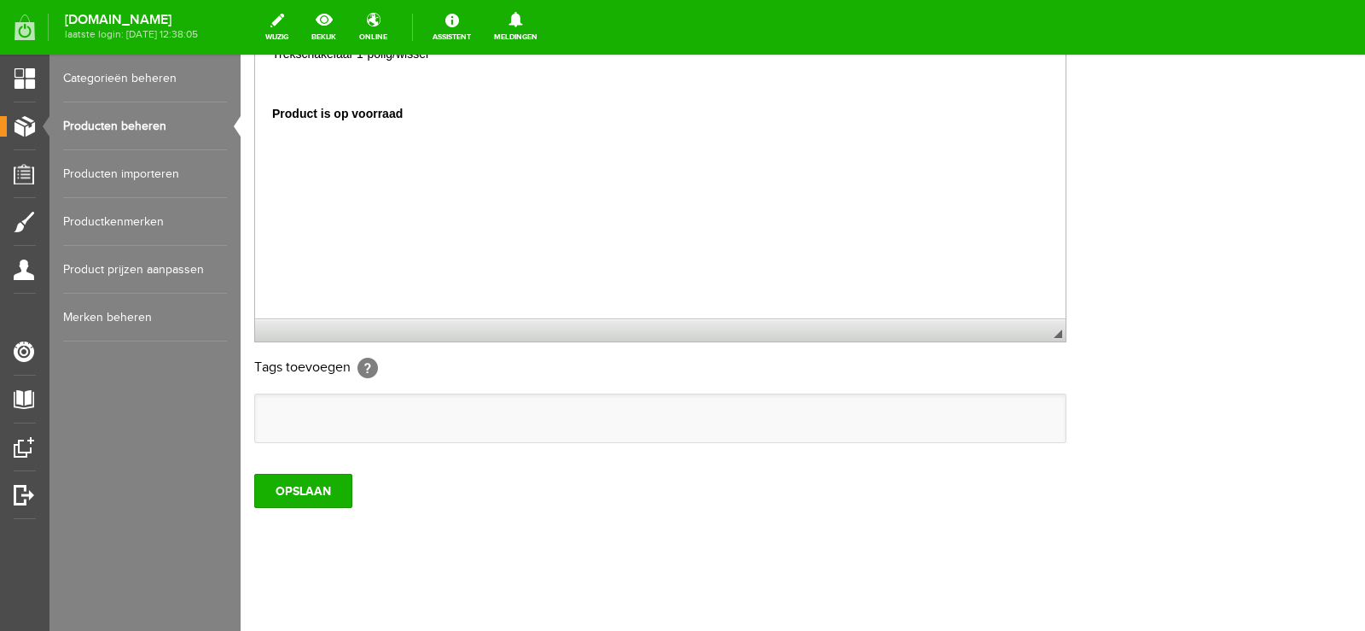
scroll to position [483, 0]
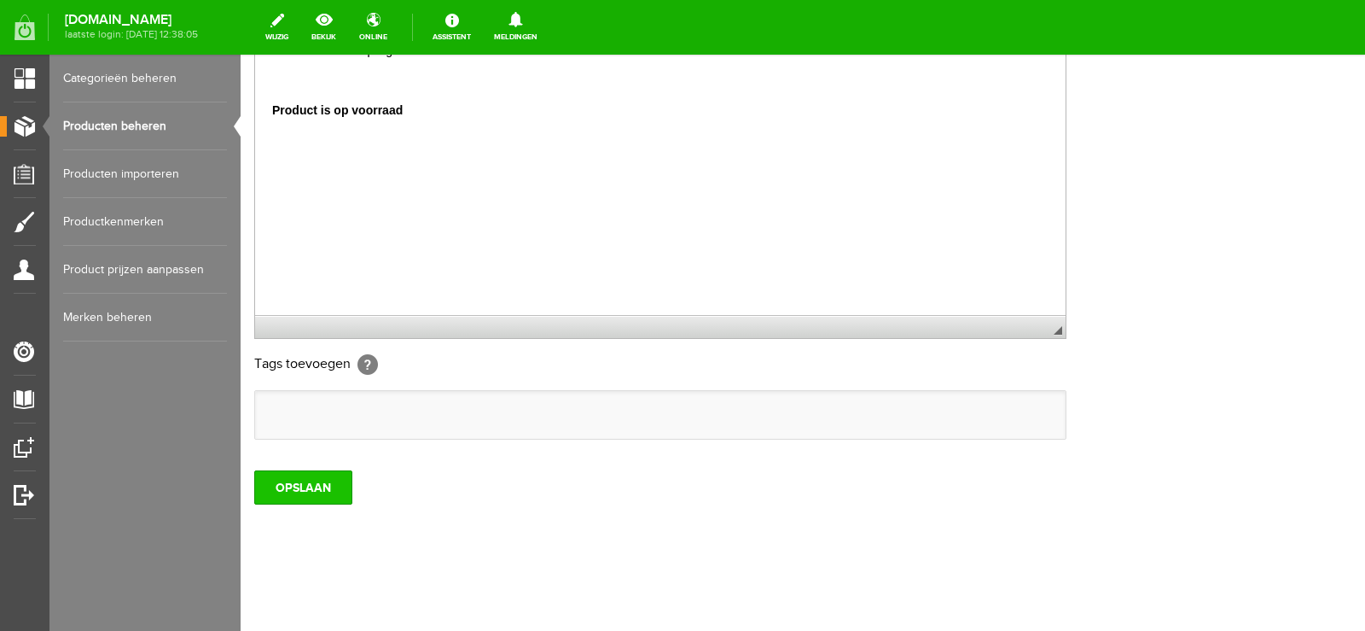
click at [306, 482] on input "OPSLAAN" at bounding box center [303, 487] width 98 height 34
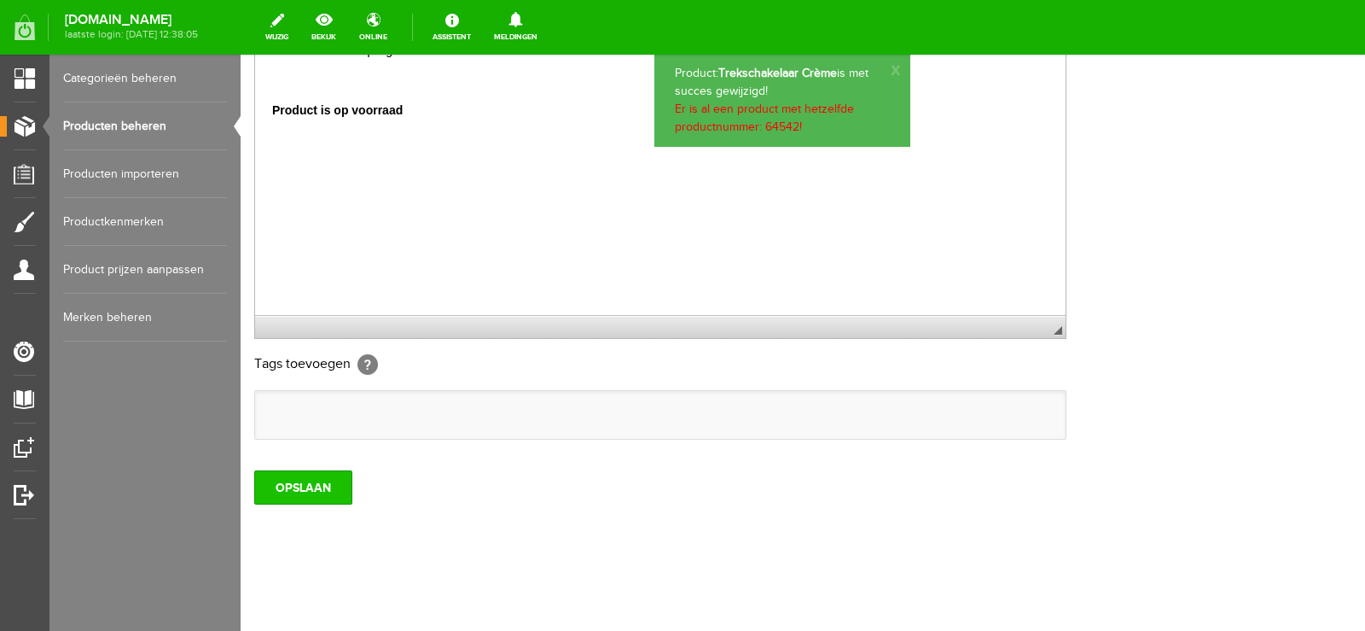
scroll to position [0, 0]
